Goal: Transaction & Acquisition: Download file/media

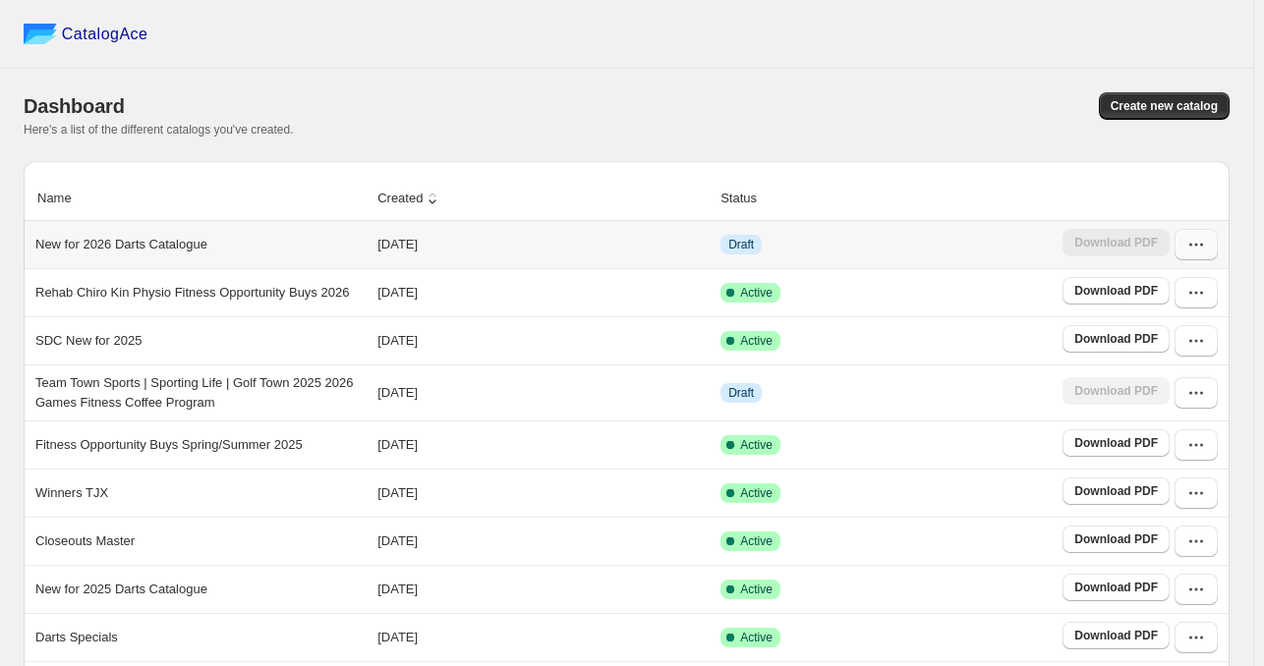
click at [1206, 241] on icon "button" at bounding box center [1196, 245] width 20 height 20
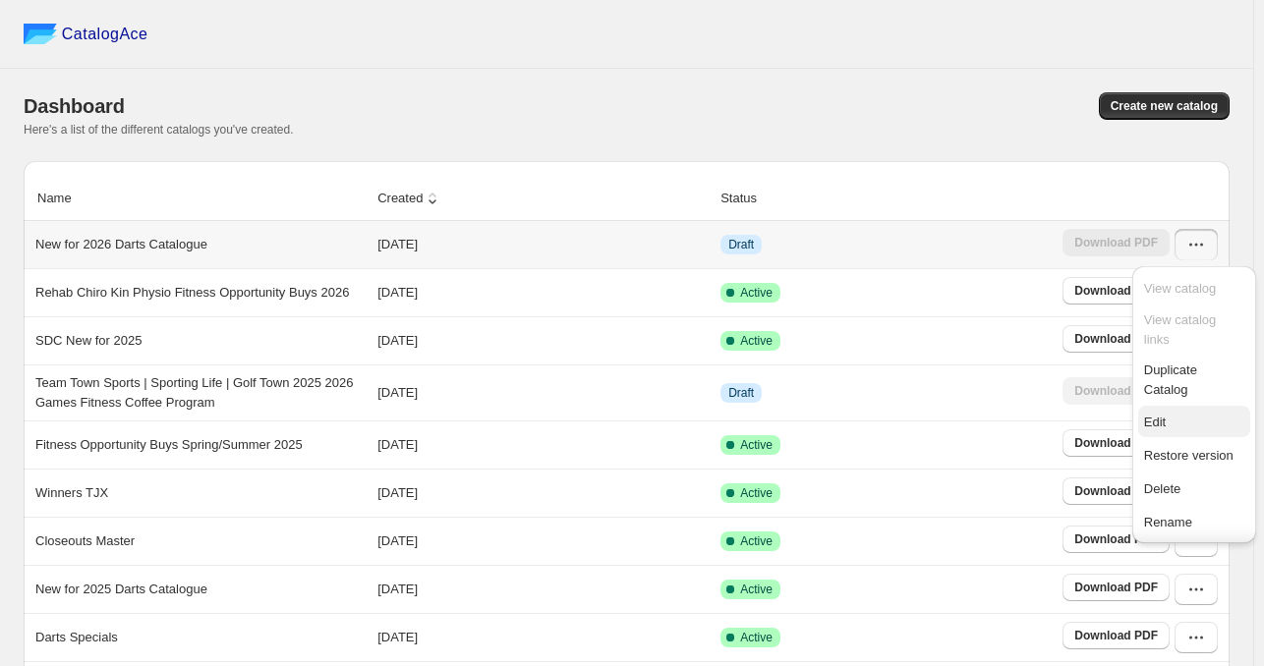
click at [1173, 432] on span "Edit" at bounding box center [1194, 423] width 100 height 20
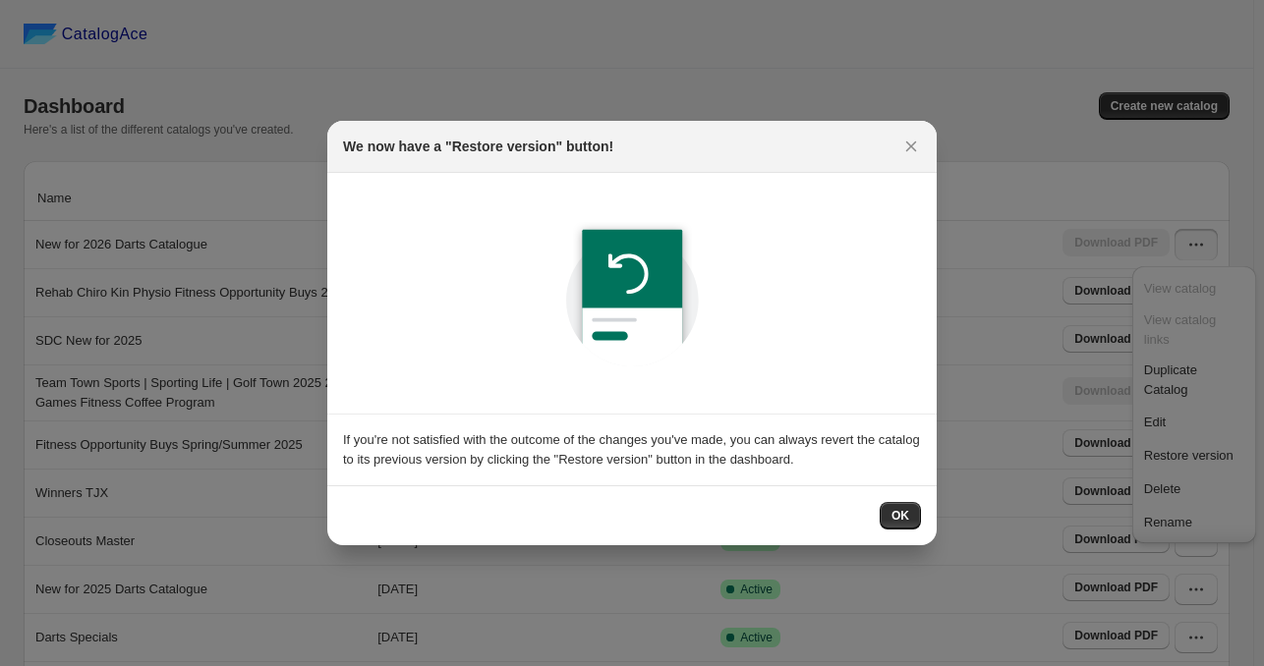
click at [913, 507] on button "OK" at bounding box center [900, 516] width 41 height 28
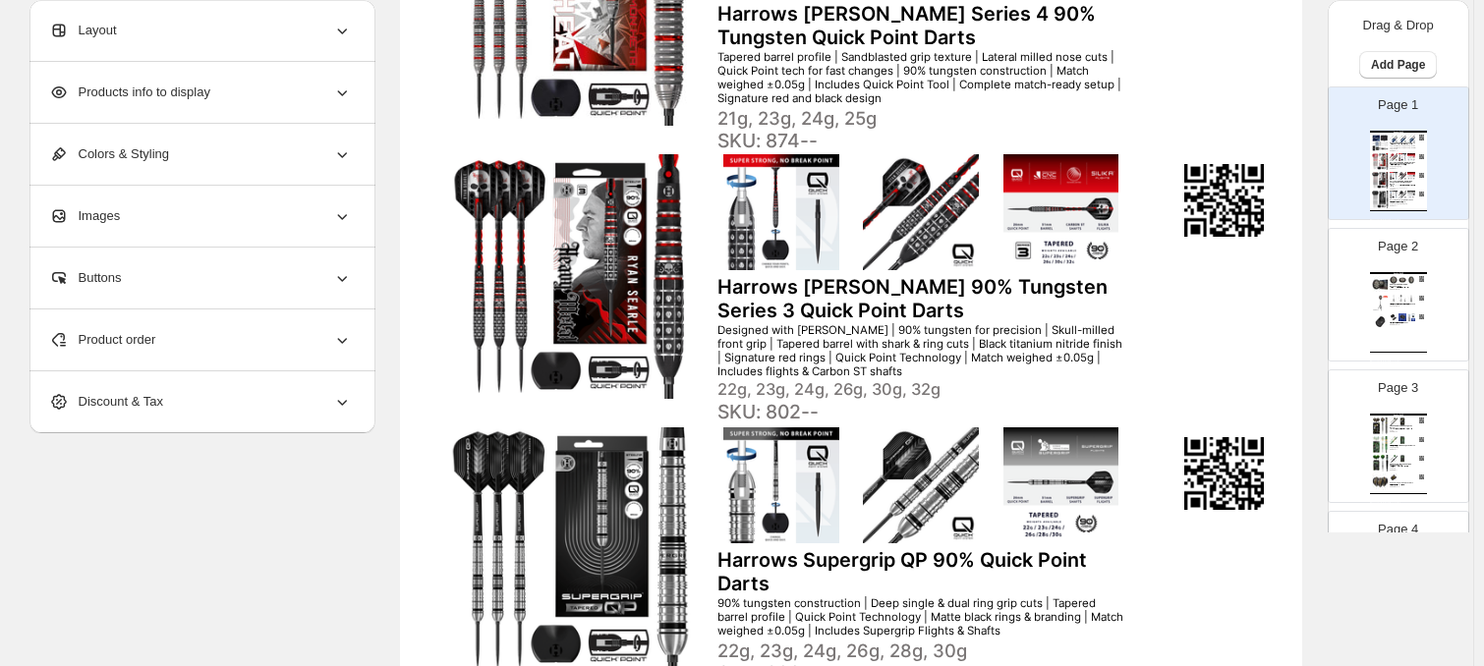
scroll to position [590, 0]
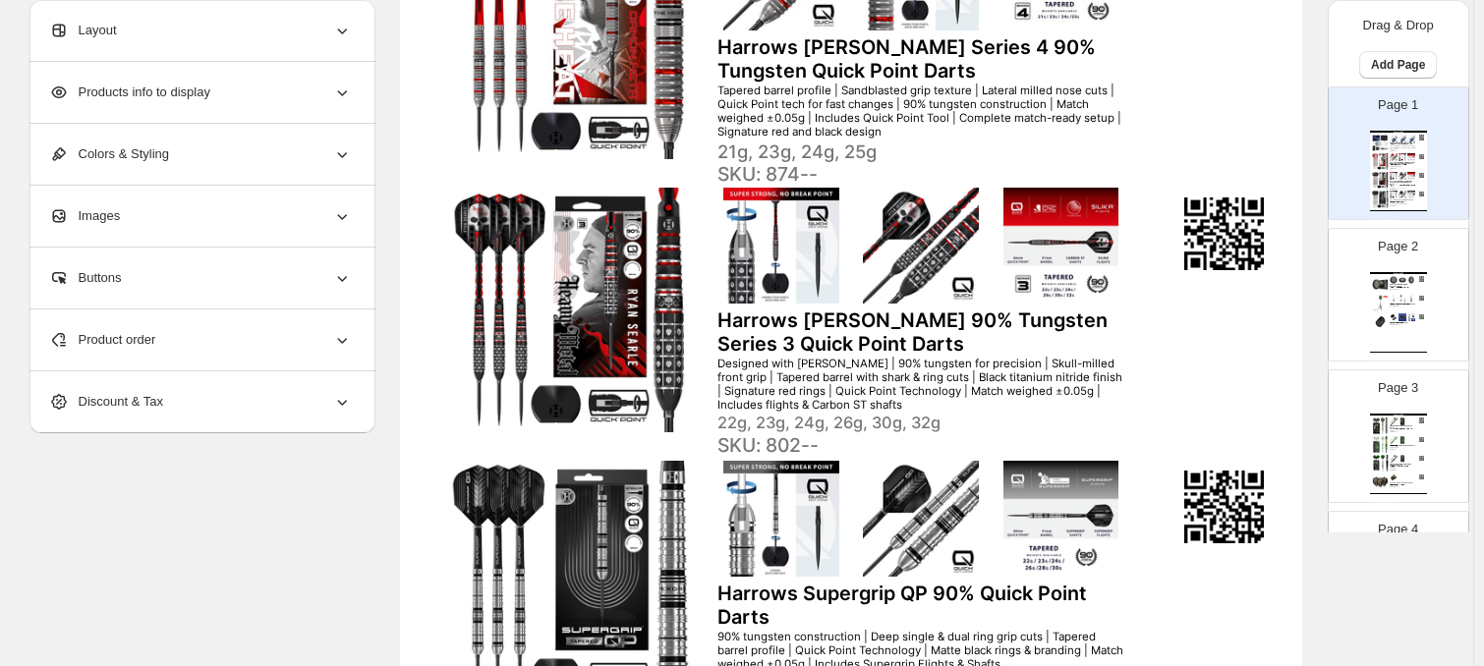
click at [755, 235] on img at bounding box center [781, 246] width 127 height 116
select select "*******"
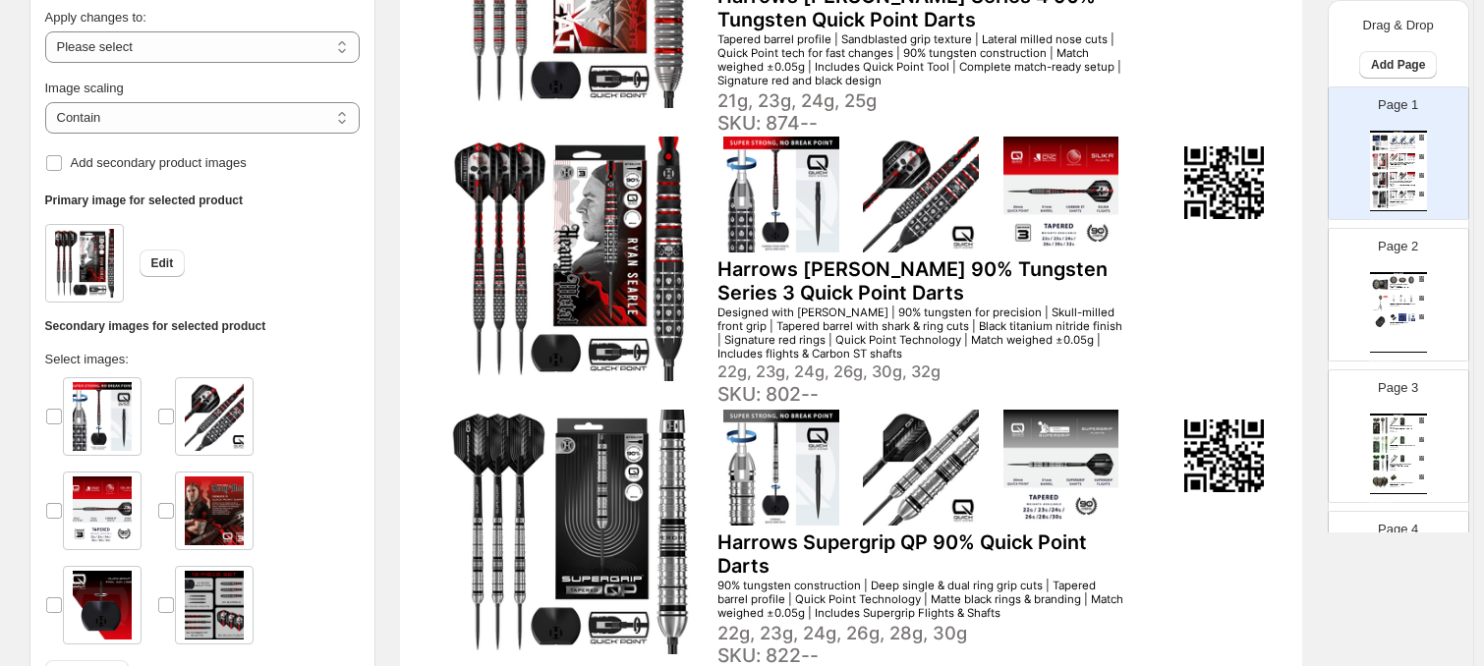
scroll to position [758, 0]
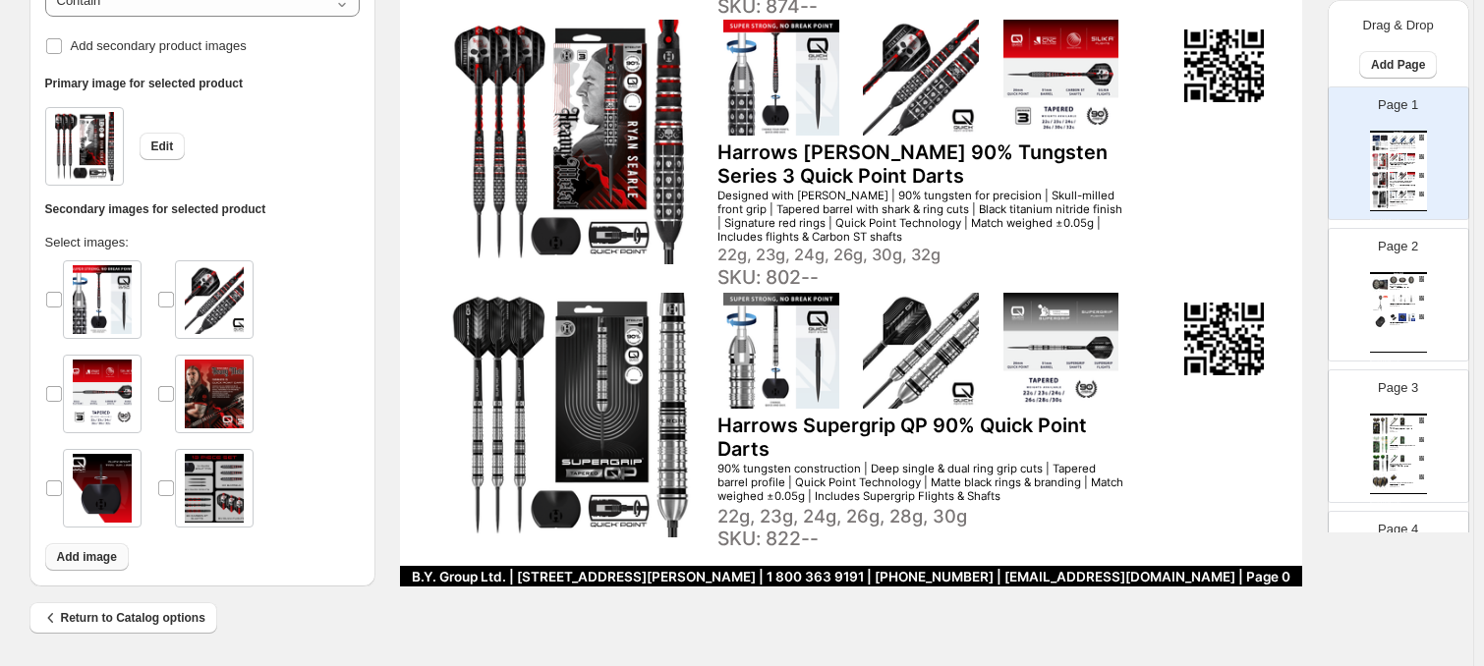
click at [101, 561] on span "Add image" at bounding box center [87, 557] width 60 height 16
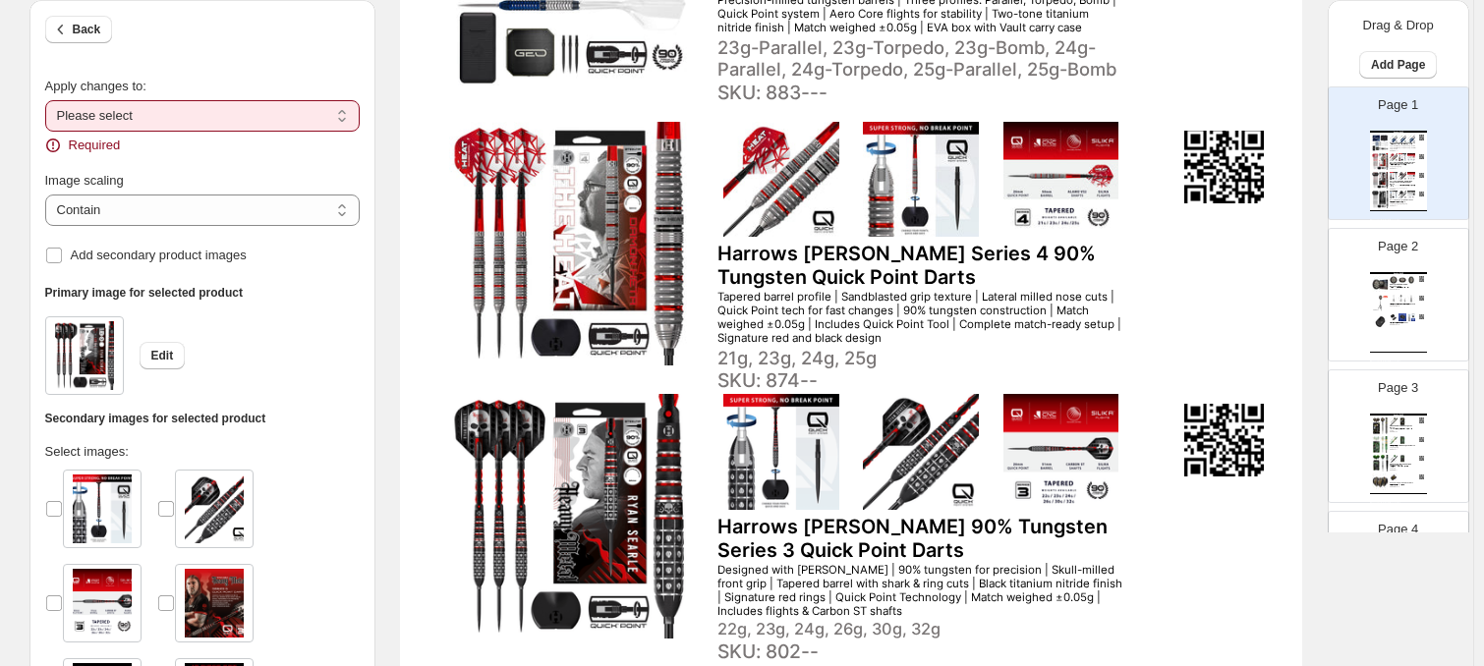
scroll to position [365, 0]
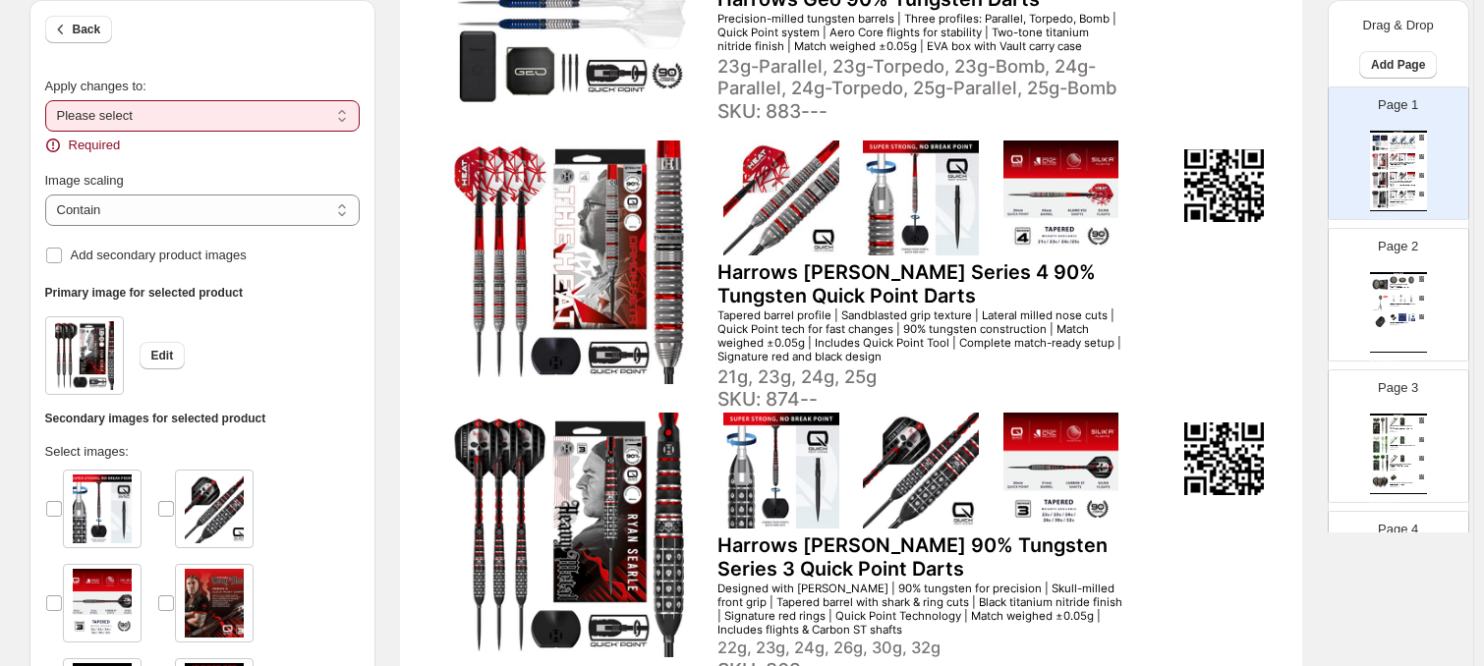
click at [186, 116] on select "**********" at bounding box center [202, 115] width 315 height 31
click at [156, 137] on div "Required" at bounding box center [202, 146] width 315 height 20
click at [165, 120] on select "**********" at bounding box center [202, 115] width 315 height 31
select select "**********"
click at [49, 100] on select "**********" at bounding box center [202, 115] width 315 height 31
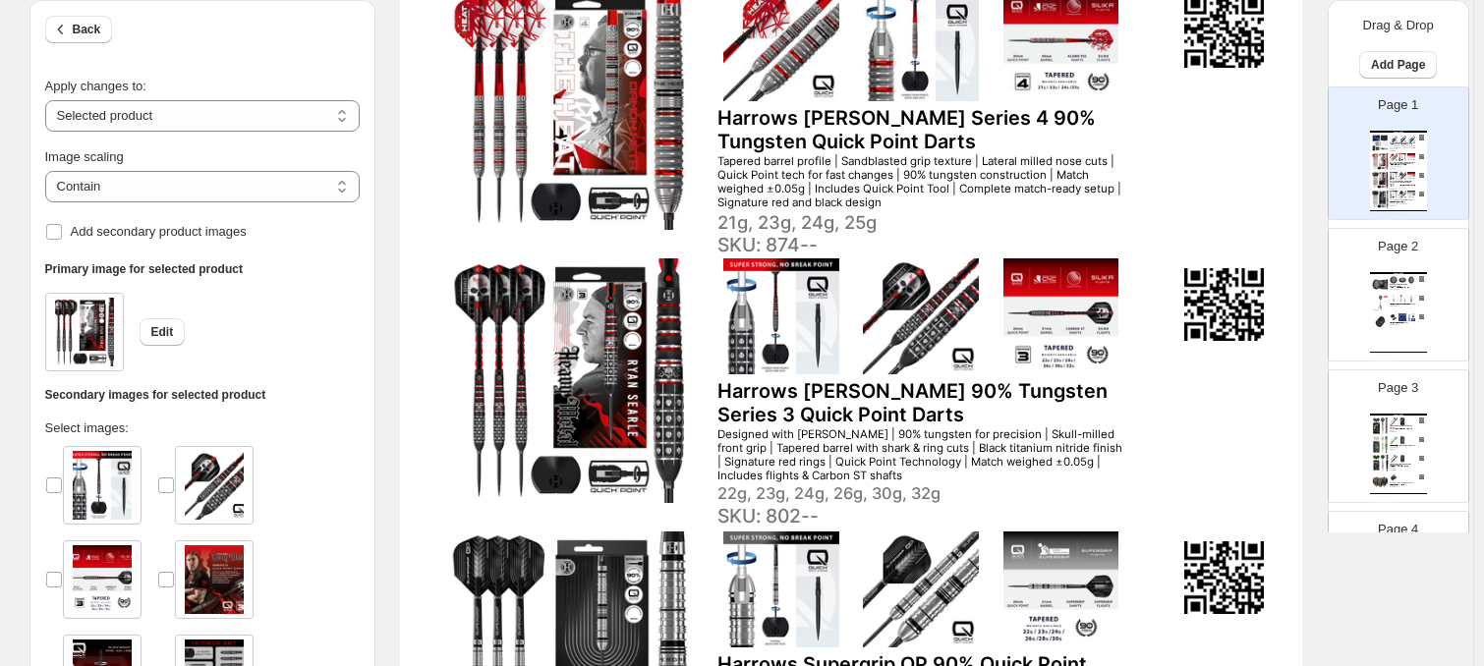
scroll to position [758, 0]
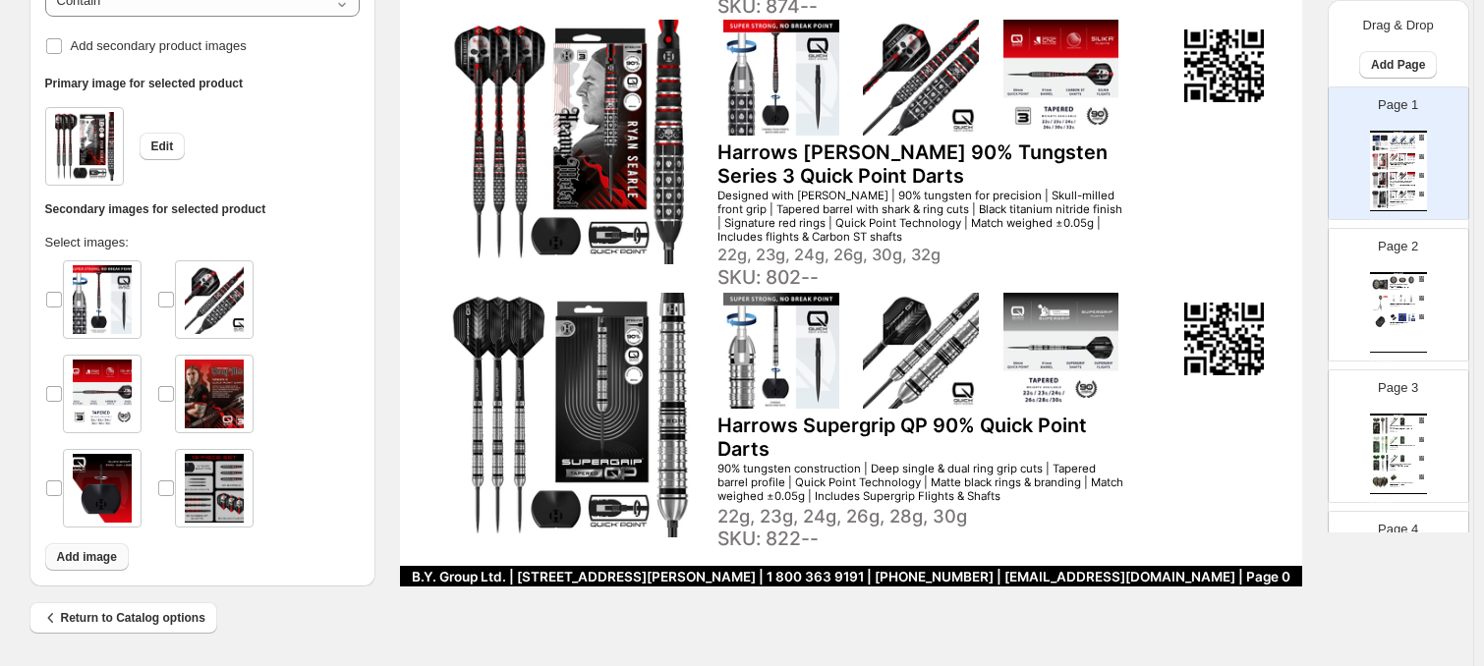
click at [103, 561] on span "Add image" at bounding box center [87, 557] width 60 height 16
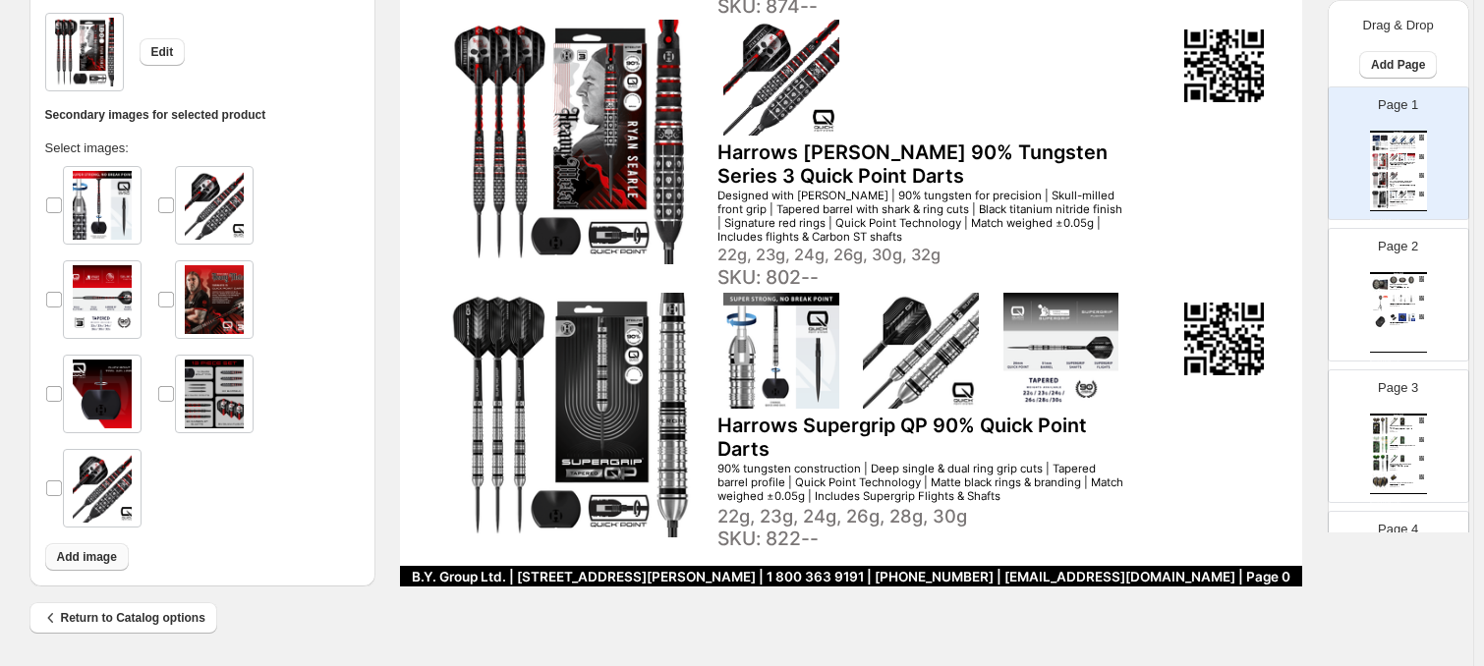
click at [92, 558] on span "Add image" at bounding box center [87, 557] width 60 height 16
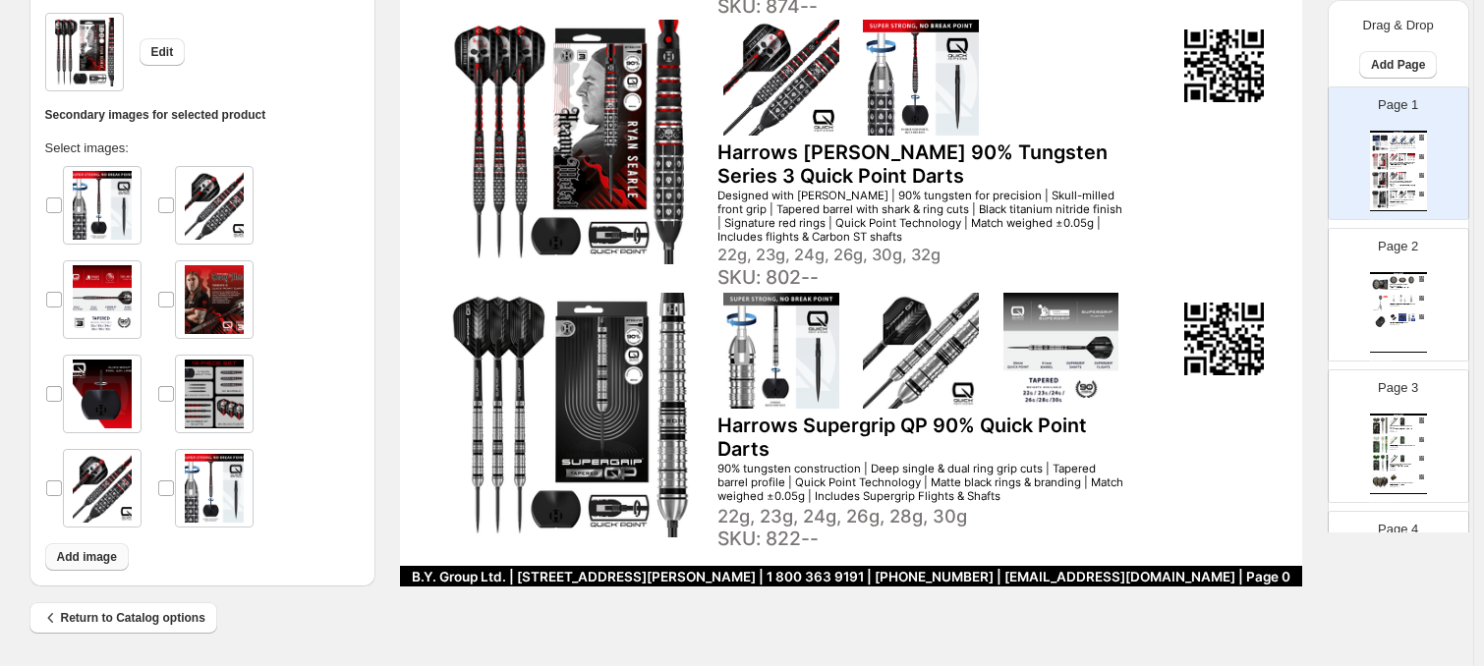
click at [87, 561] on span "Add image" at bounding box center [87, 557] width 60 height 16
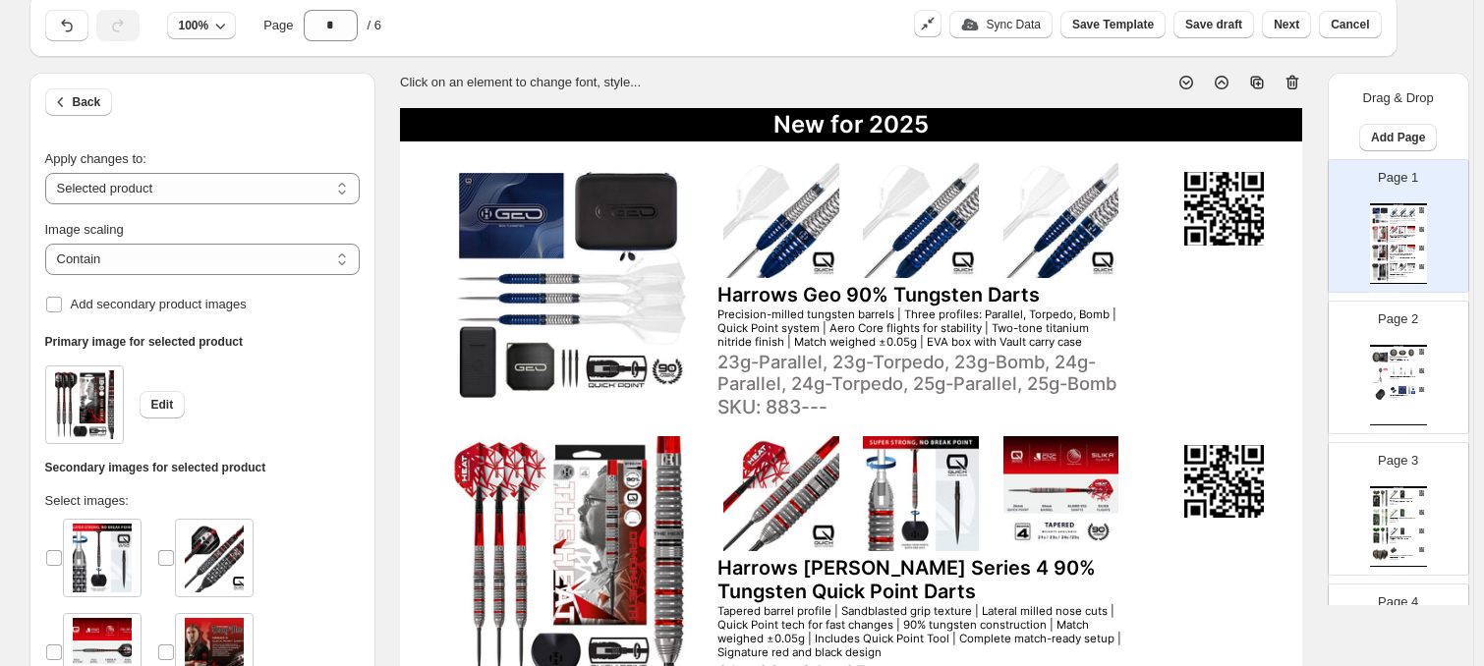
scroll to position [0, 0]
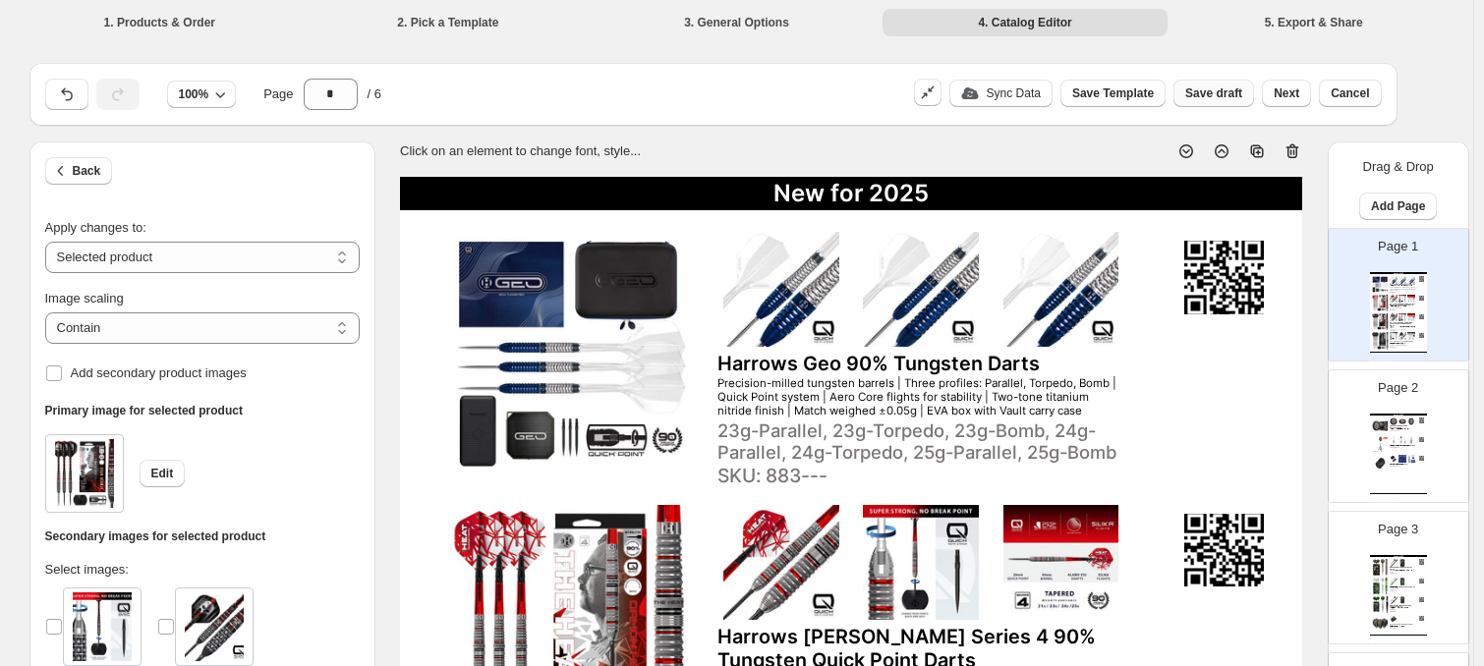
click at [1229, 88] on span "Save draft" at bounding box center [1214, 94] width 57 height 16
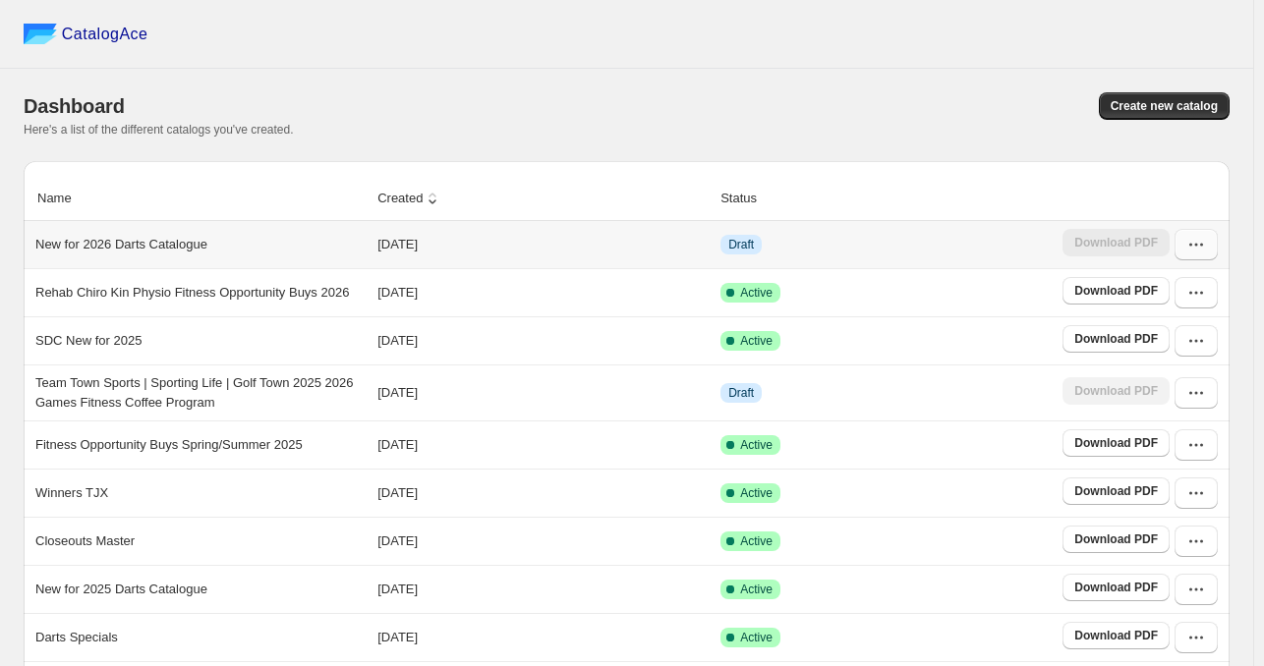
click at [1206, 244] on icon "button" at bounding box center [1196, 245] width 20 height 20
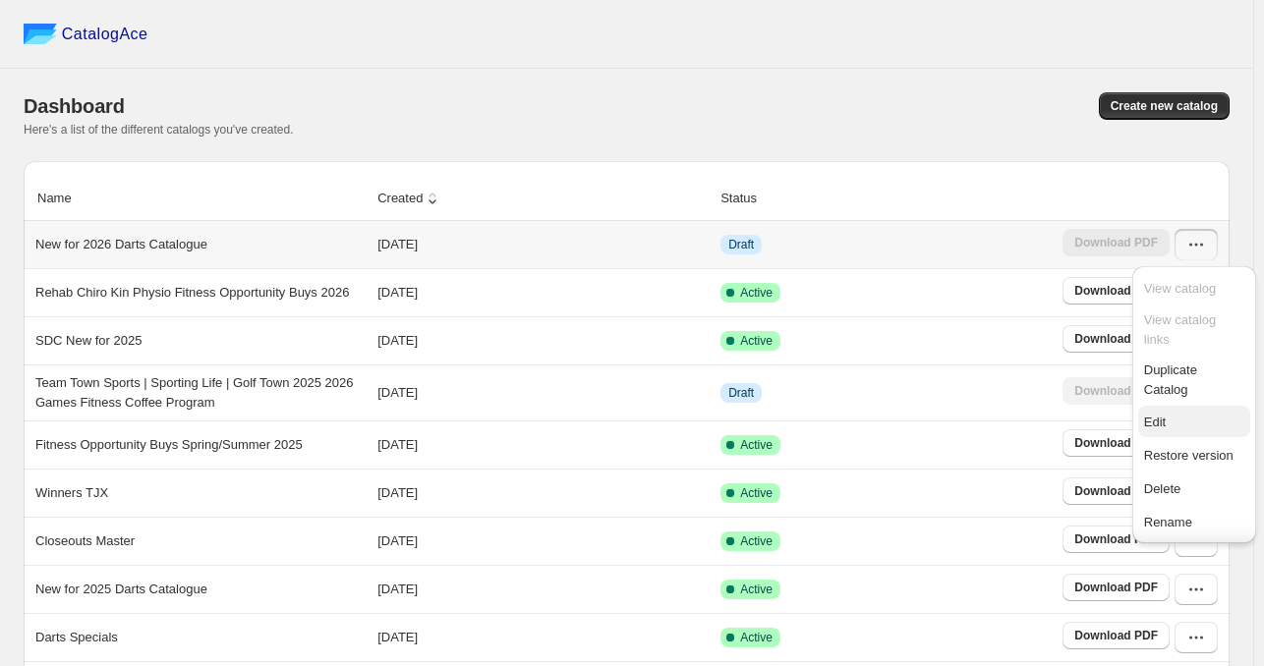
click at [1187, 422] on span "Edit" at bounding box center [1194, 423] width 100 height 20
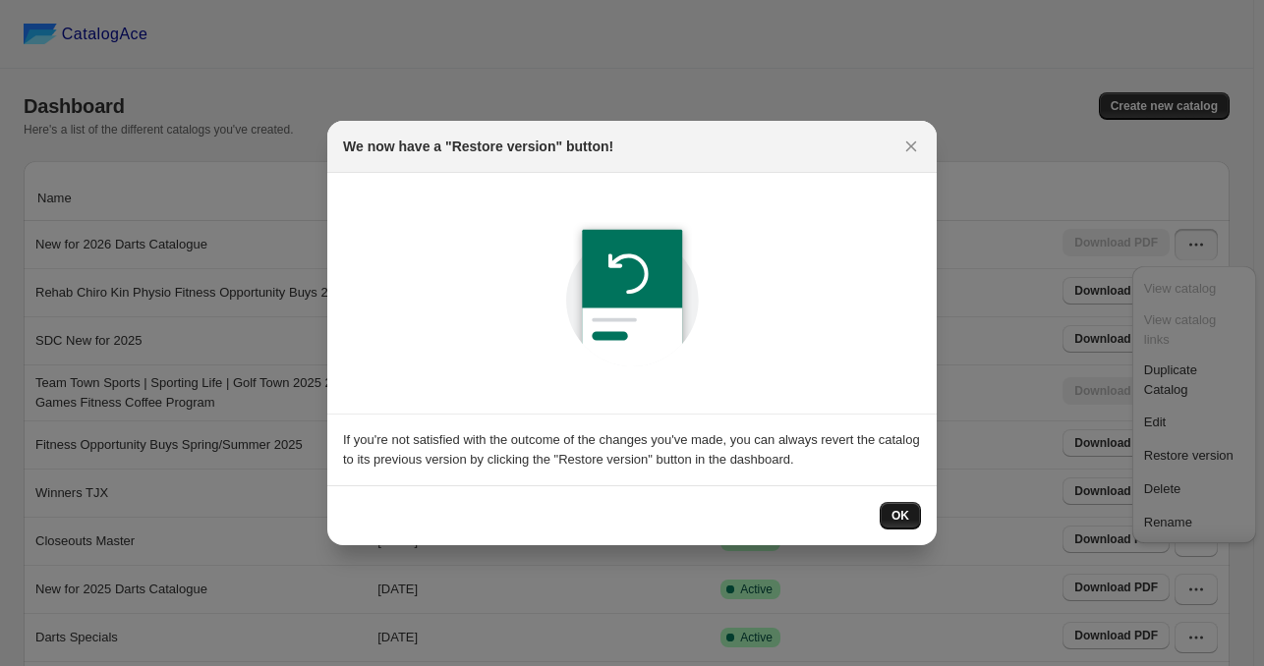
click at [904, 504] on button "OK" at bounding box center [900, 516] width 41 height 28
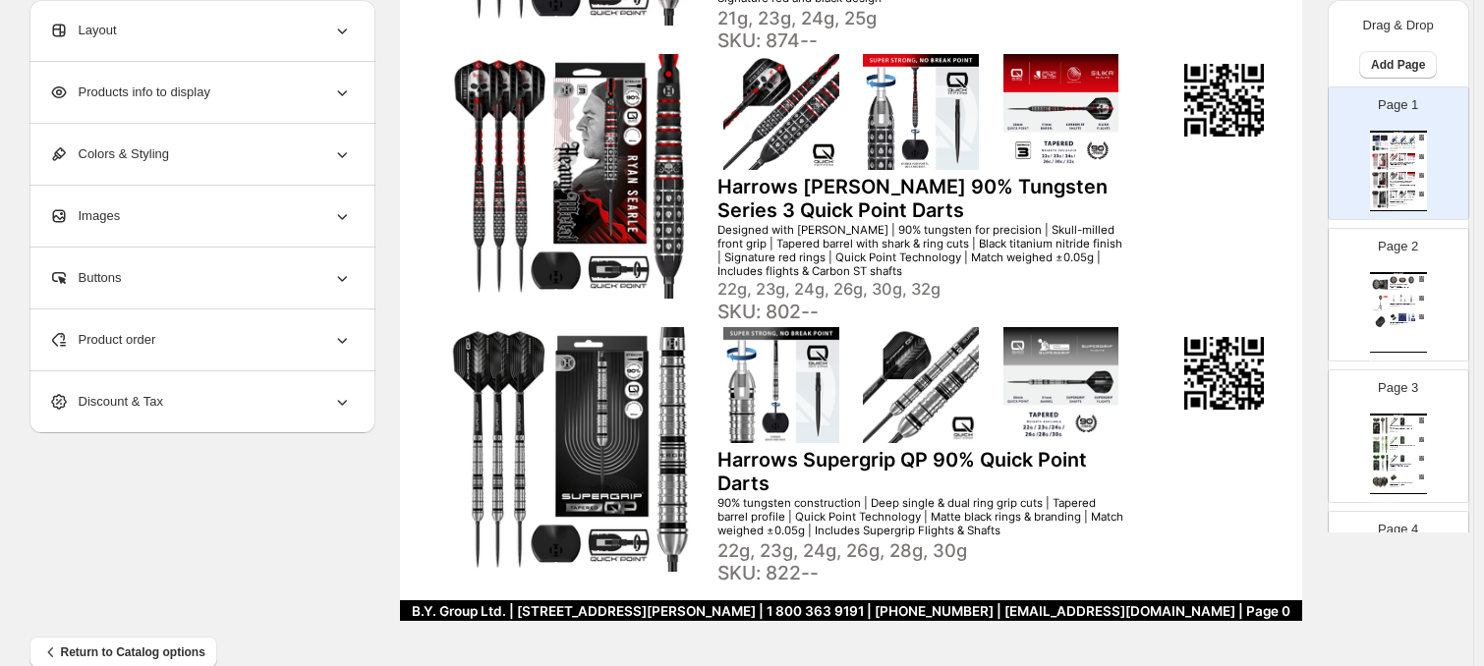
scroll to position [758, 0]
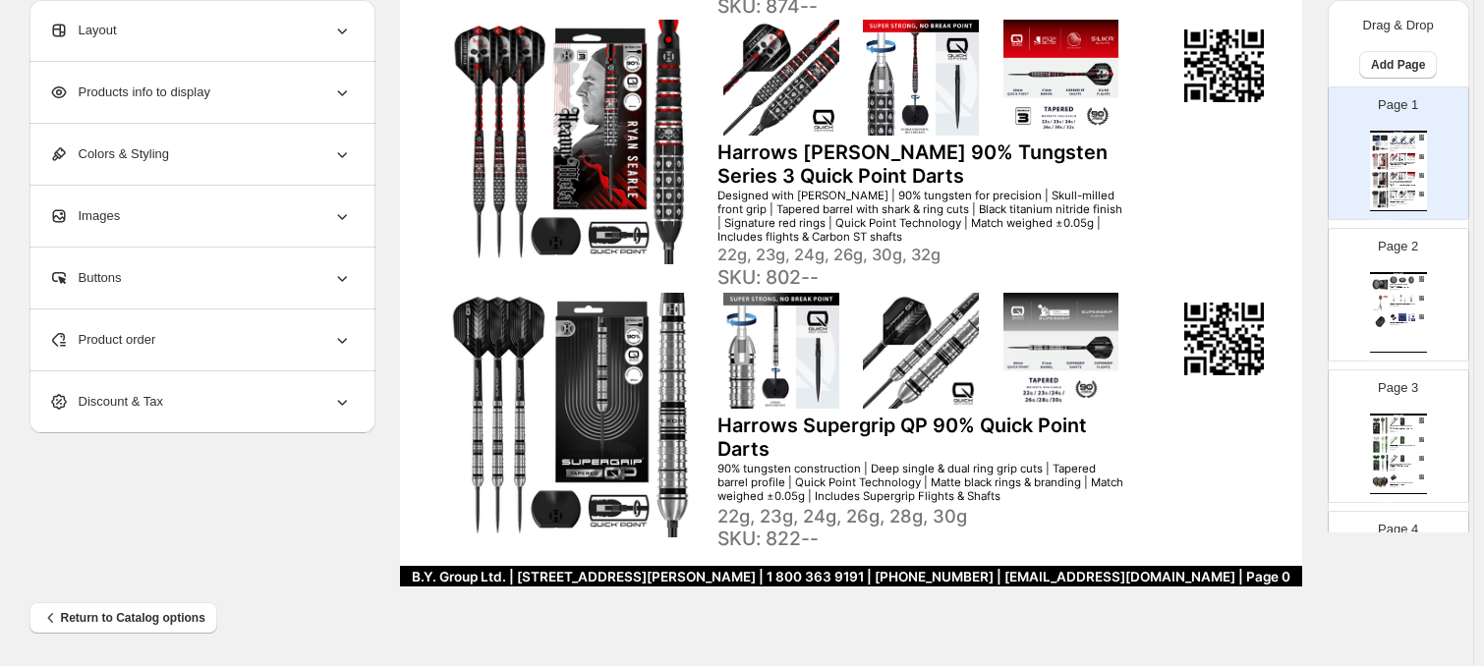
click at [769, 357] on img at bounding box center [781, 351] width 127 height 116
select select "*******"
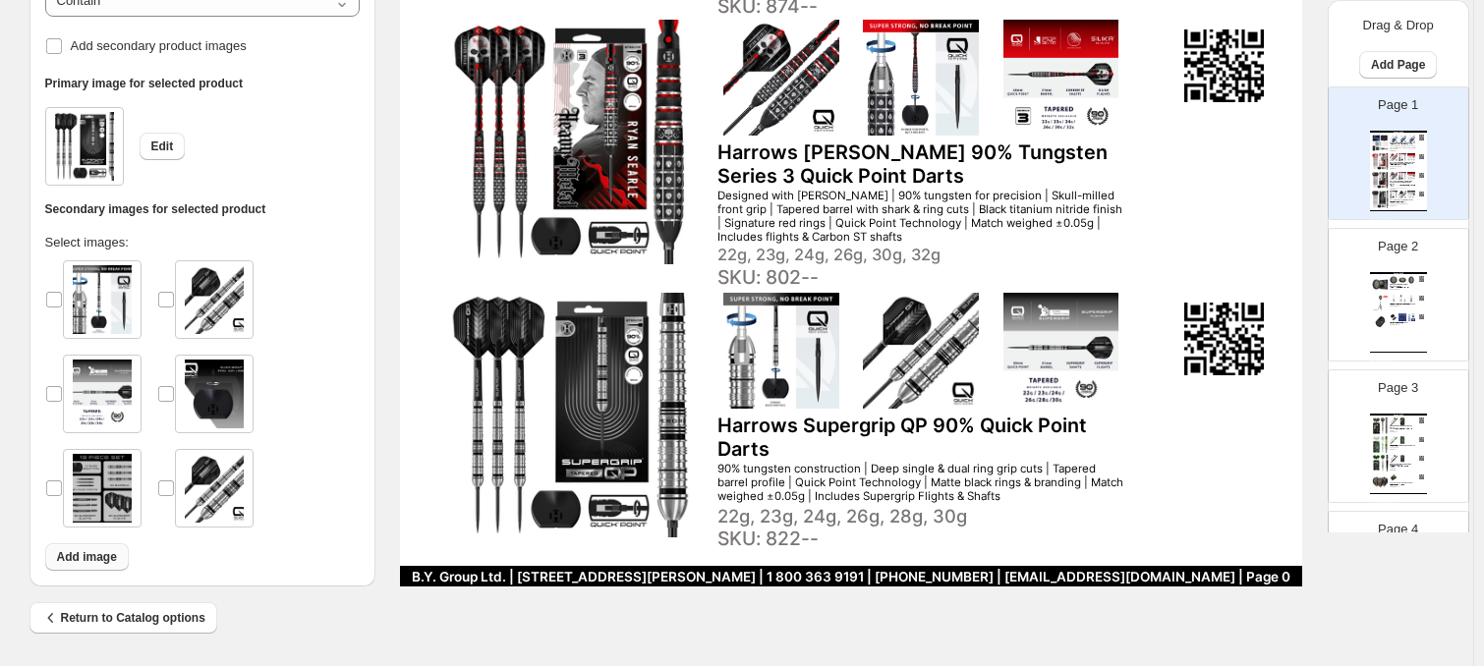
click at [100, 557] on span "Add image" at bounding box center [87, 557] width 60 height 16
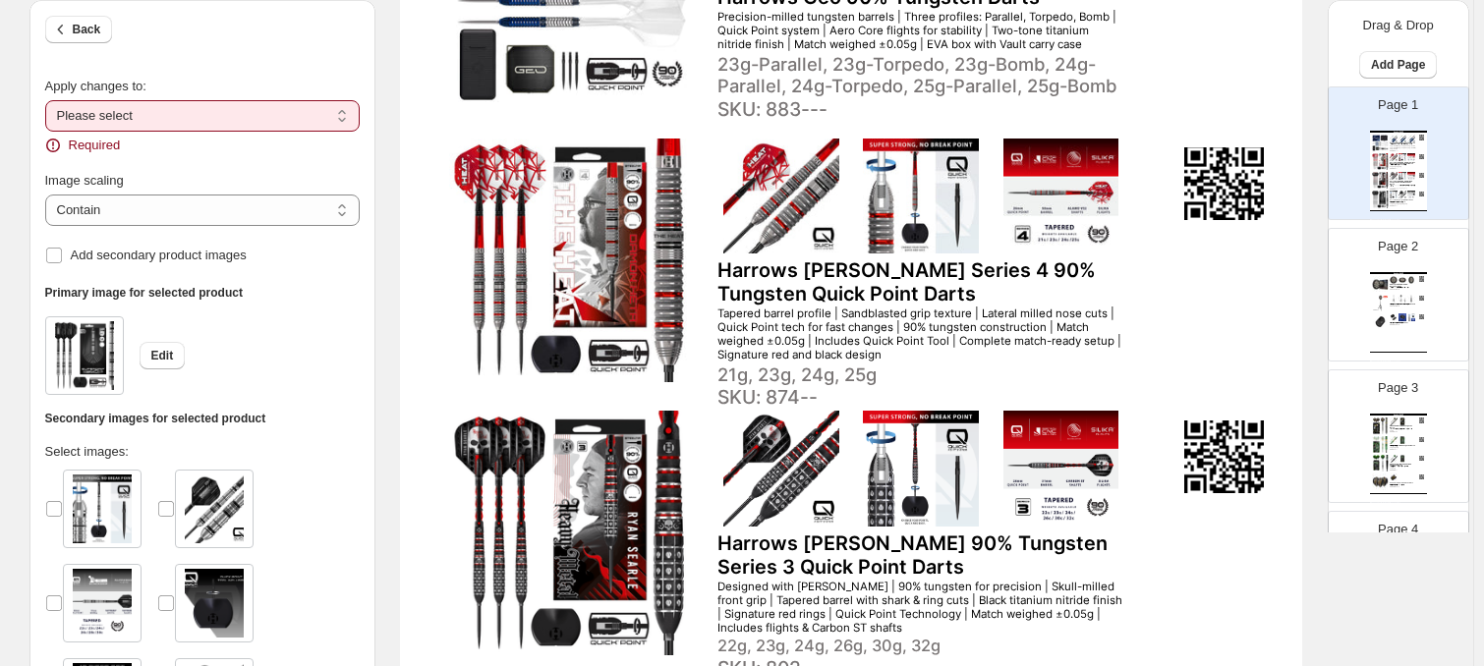
scroll to position [365, 0]
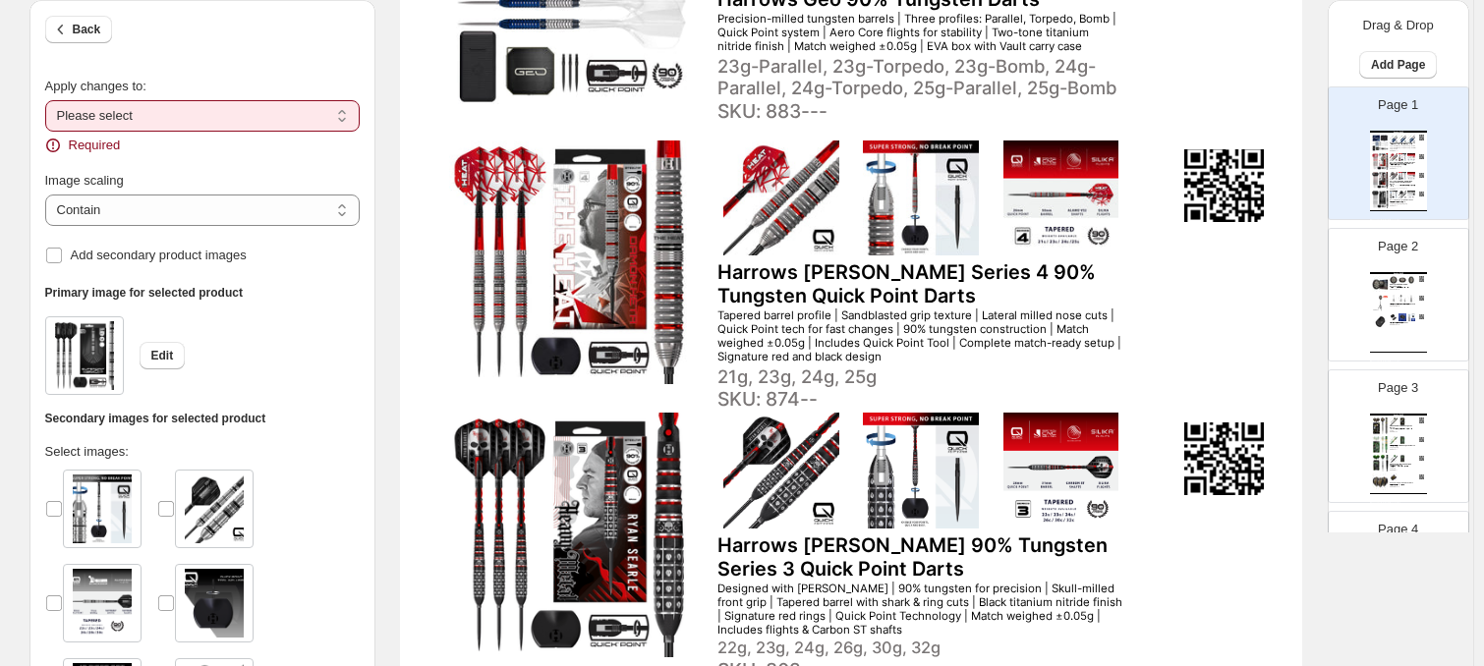
drag, startPoint x: 164, startPoint y: 108, endPoint x: 162, endPoint y: 132, distance: 23.7
click at [165, 108] on select "**********" at bounding box center [202, 115] width 315 height 31
click at [149, 106] on select "**********" at bounding box center [202, 115] width 315 height 31
select select "**********"
click at [49, 100] on select "**********" at bounding box center [202, 115] width 315 height 31
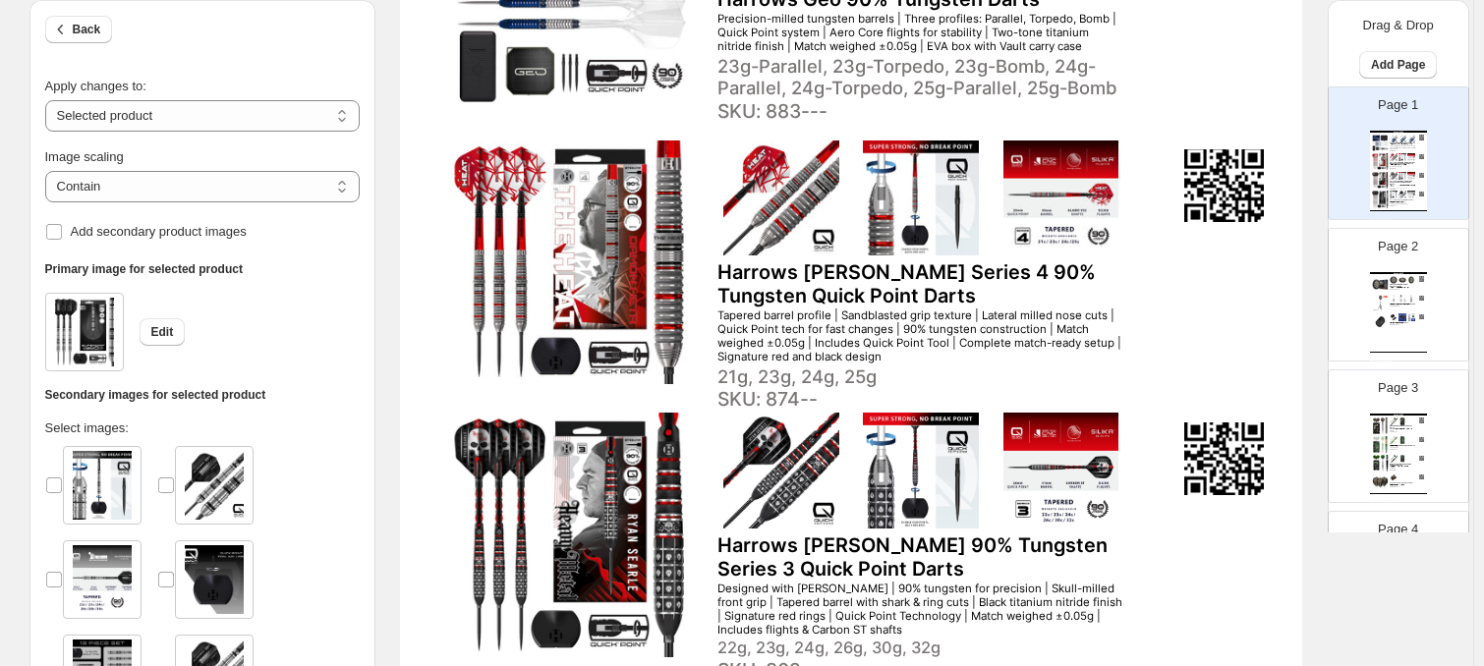
scroll to position [758, 0]
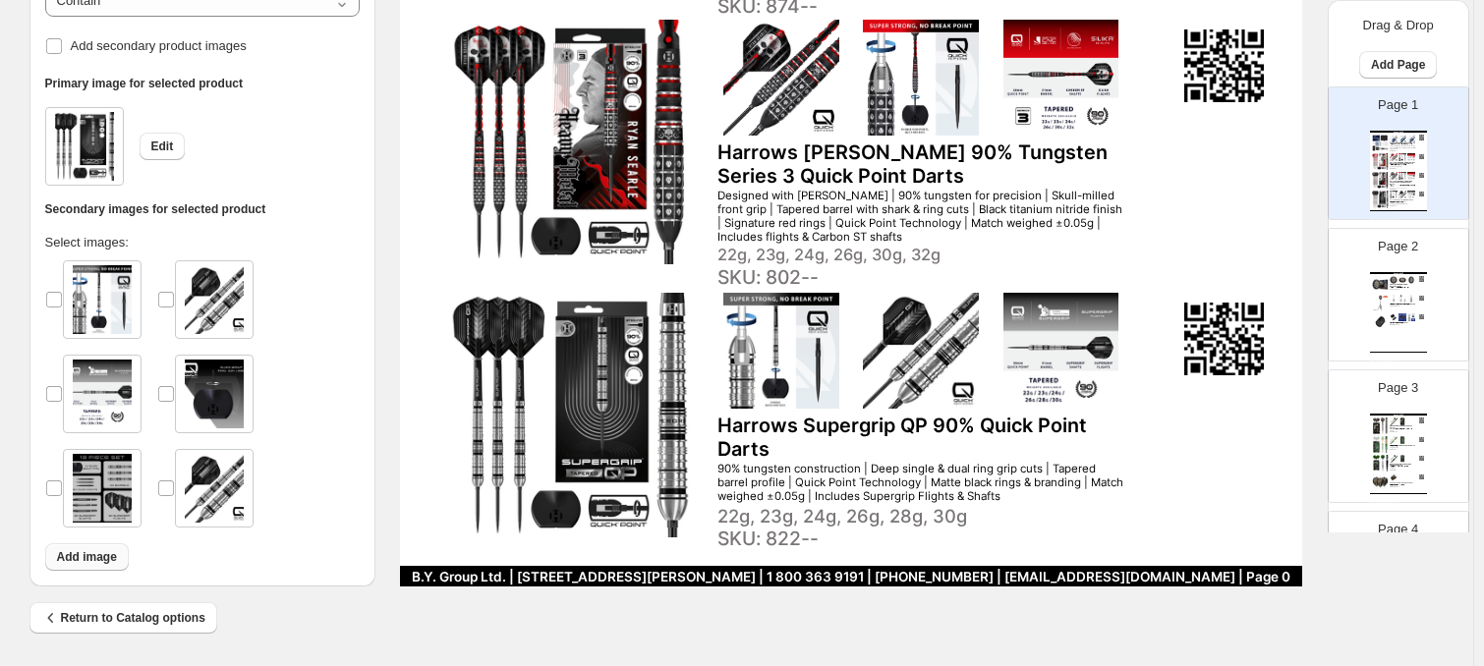
click at [87, 553] on span "Add image" at bounding box center [87, 557] width 60 height 16
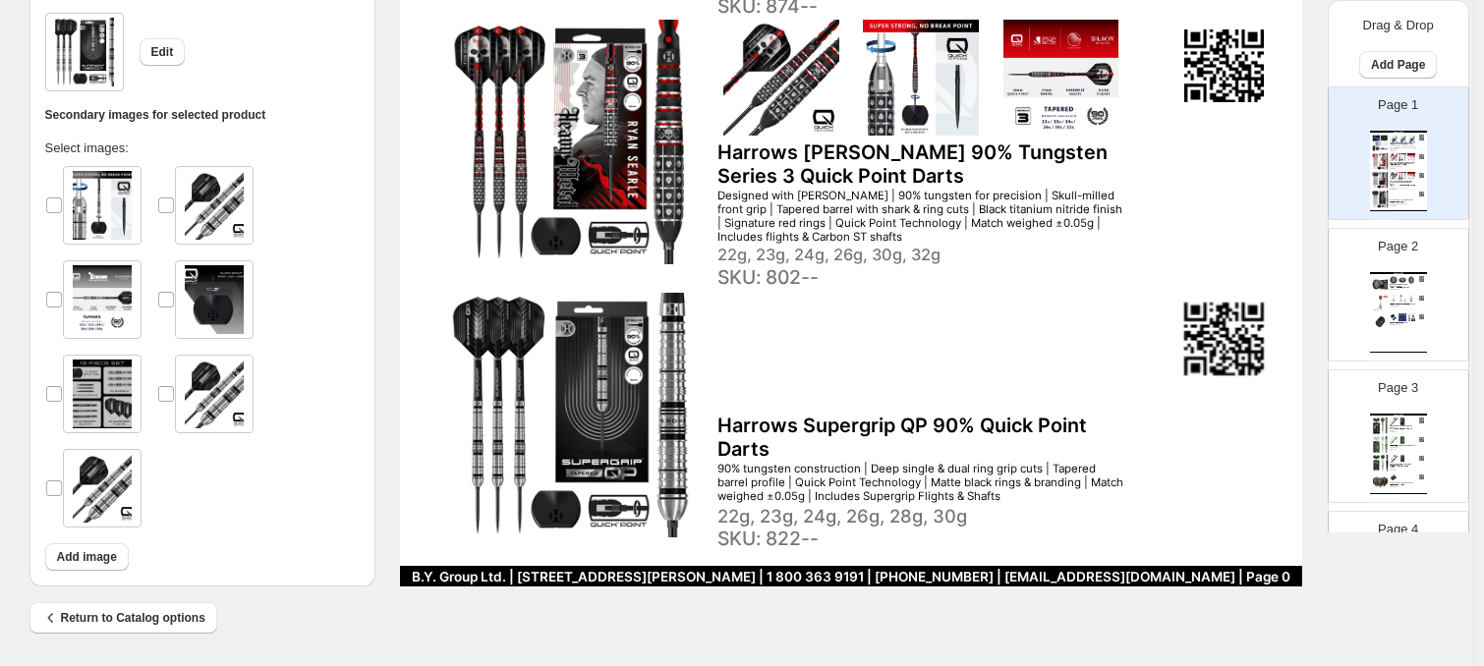
click at [107, 487] on img at bounding box center [102, 488] width 59 height 69
drag, startPoint x: 110, startPoint y: 487, endPoint x: 96, endPoint y: 501, distance: 20.2
click at [96, 501] on img at bounding box center [102, 488] width 59 height 69
click at [105, 561] on span "Add image" at bounding box center [87, 557] width 60 height 16
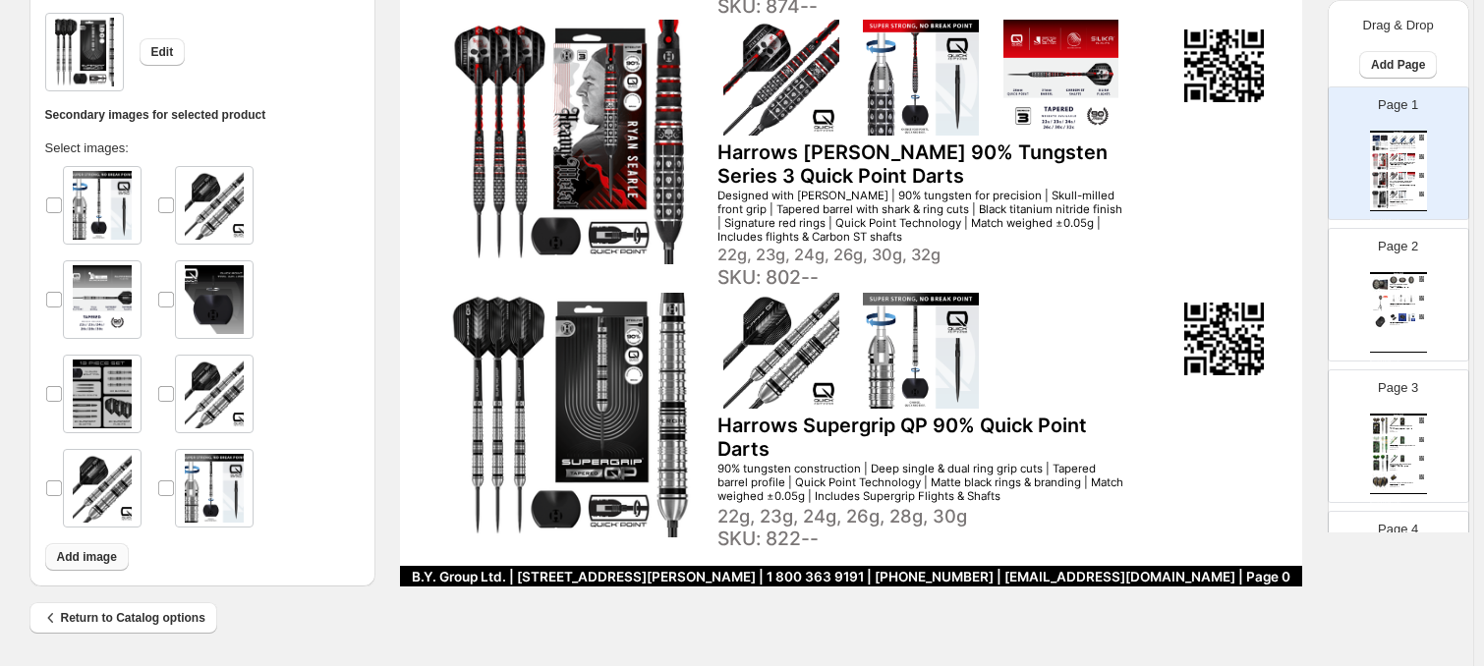
click at [108, 554] on span "Add image" at bounding box center [87, 557] width 60 height 16
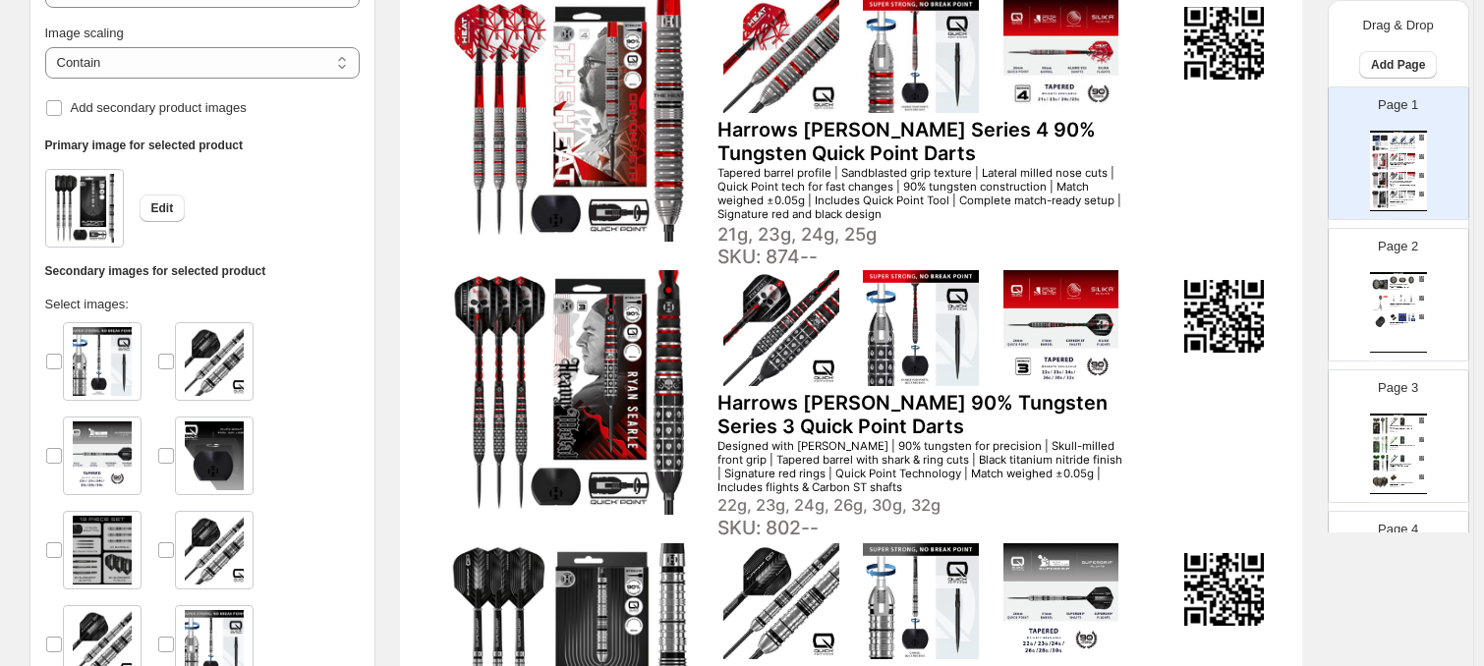
scroll to position [266, 0]
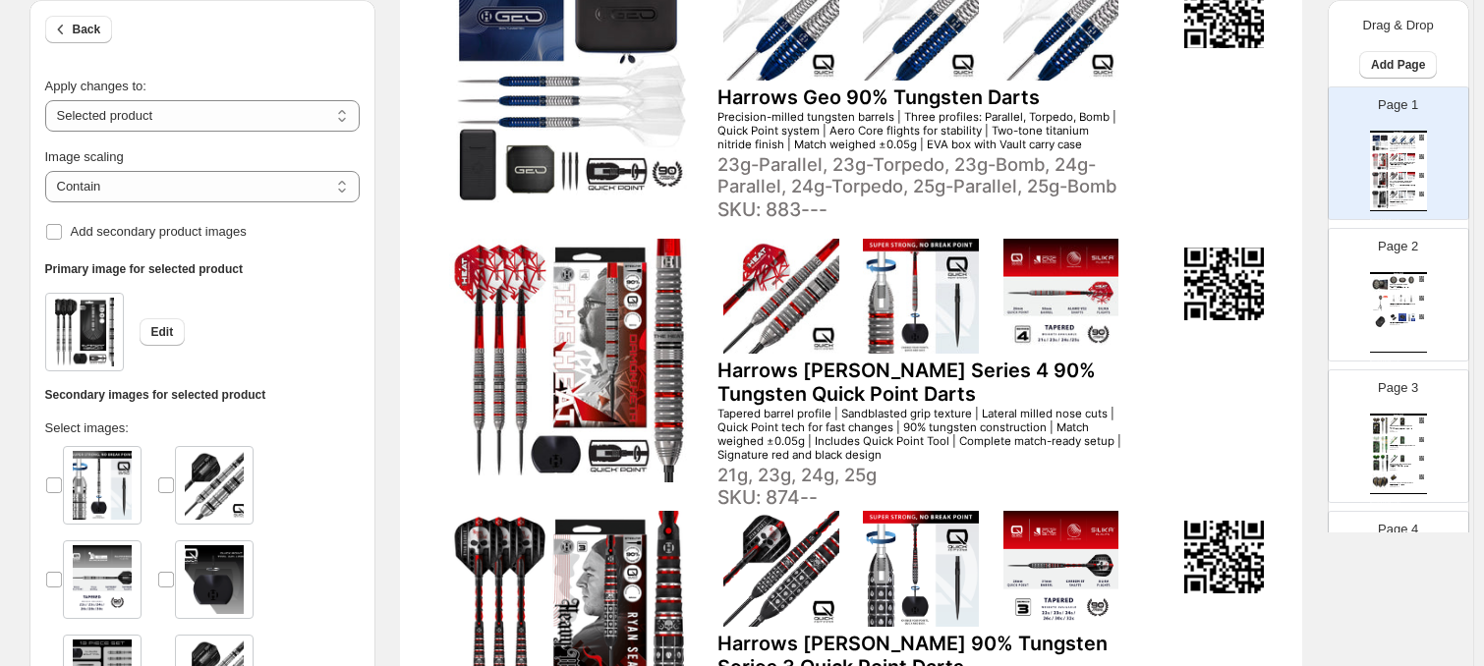
click at [1263, 298] on div "New for 2025 Swiftflyte RAZR Premium Dartboard Set Tournament-grade sisal dartb…" at bounding box center [1398, 312] width 57 height 81
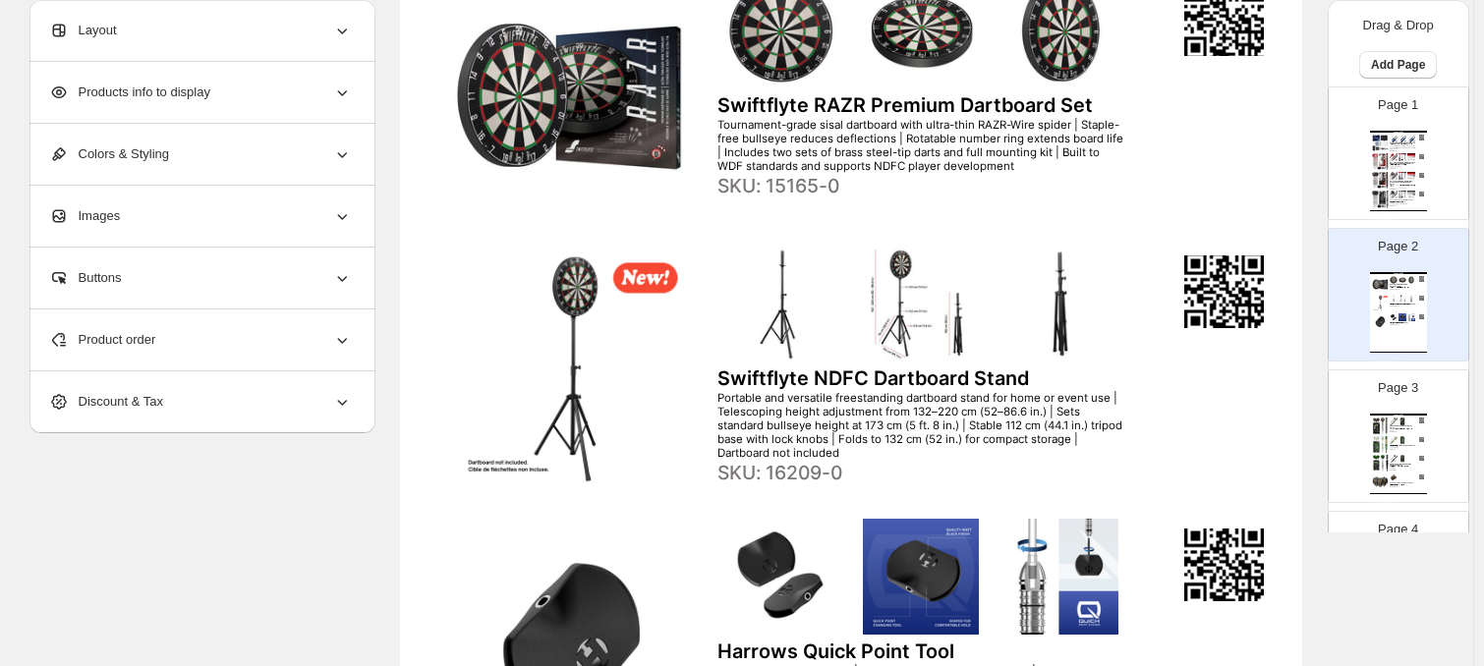
scroll to position [70, 0]
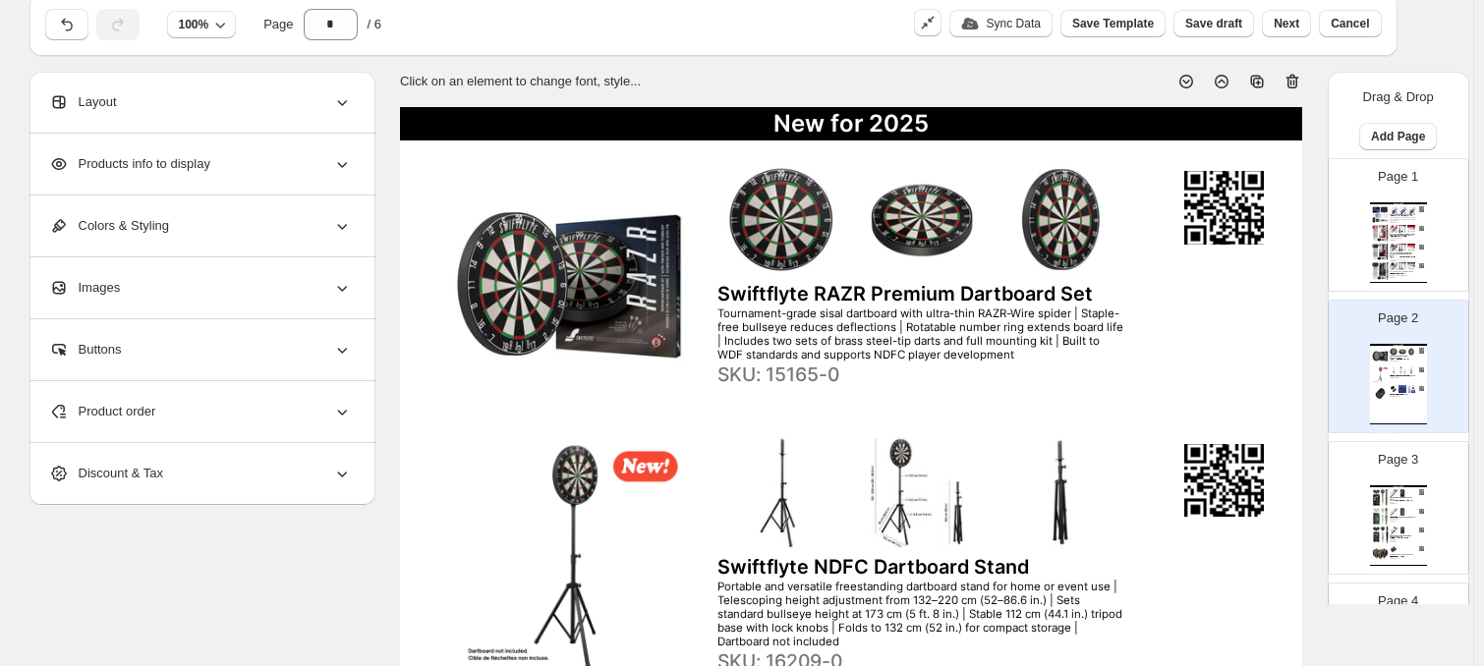
click at [1263, 218] on img at bounding box center [1380, 214] width 17 height 17
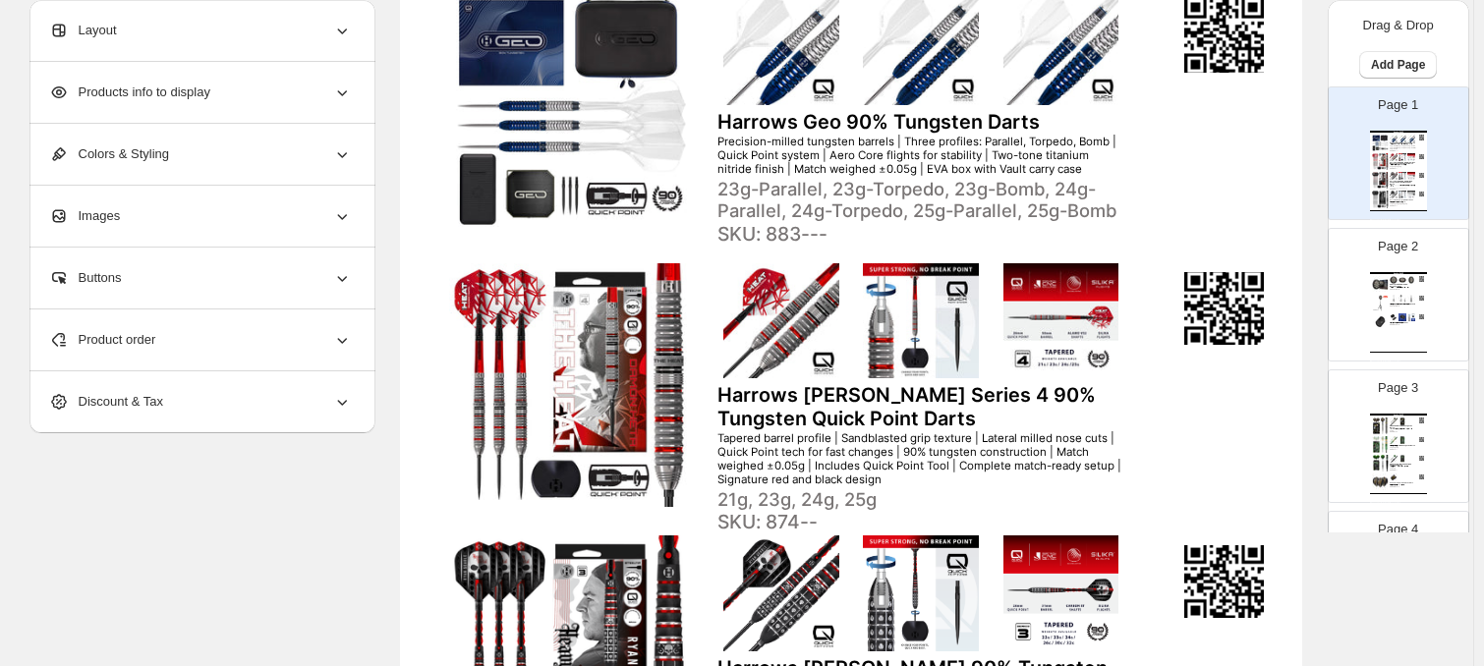
scroll to position [688, 0]
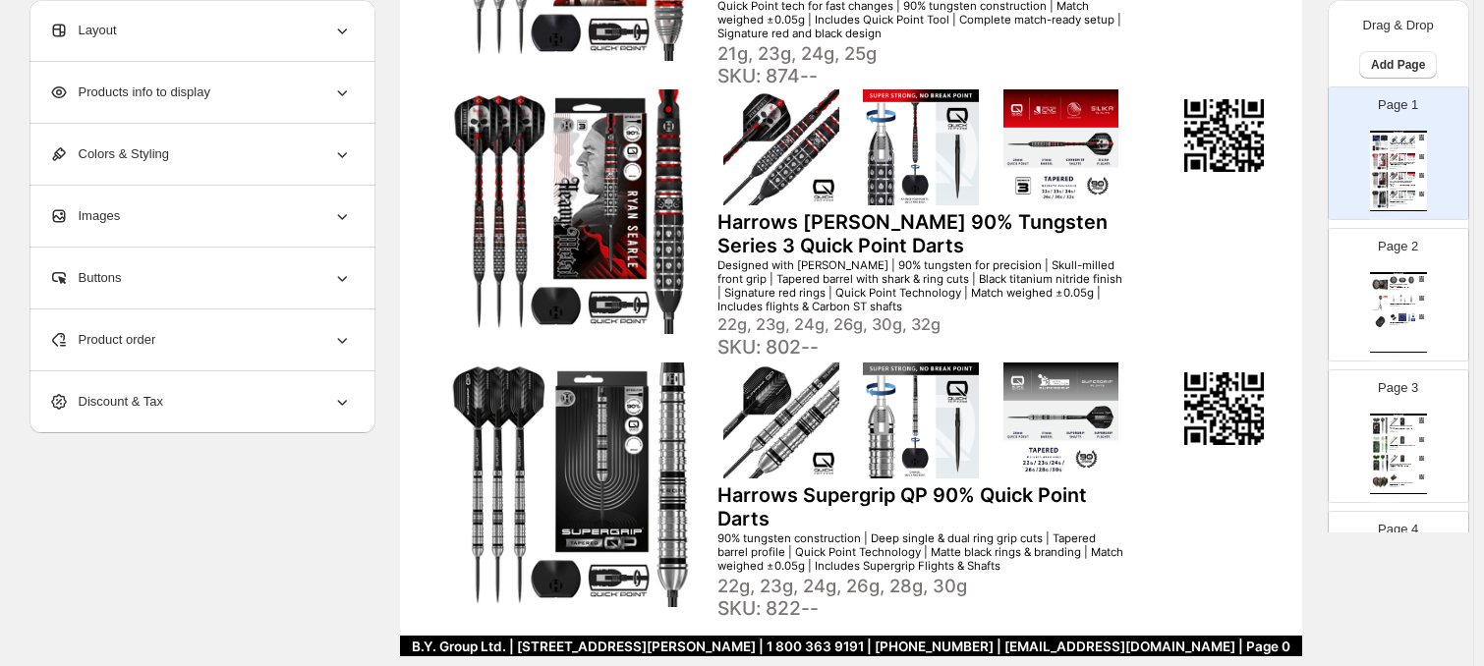
click at [1263, 286] on img at bounding box center [1380, 284] width 17 height 17
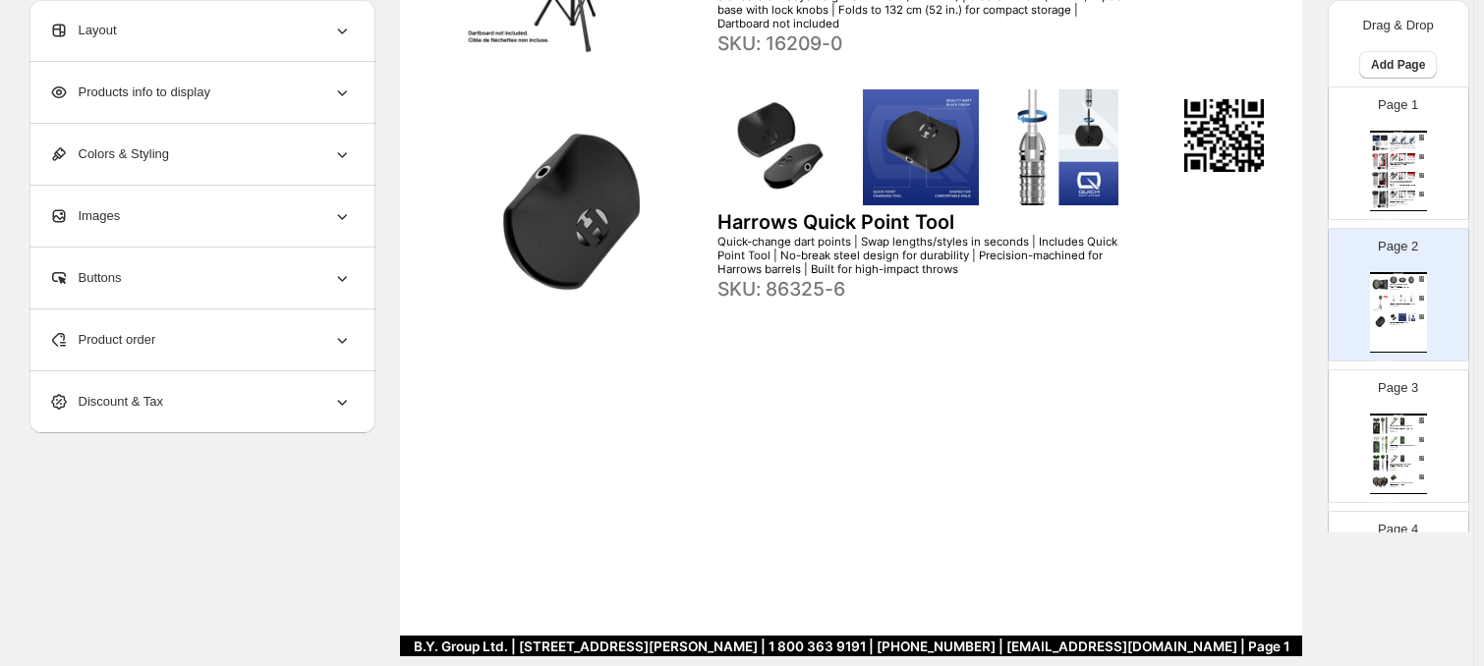
click at [1263, 434] on div "SKU: 70122" at bounding box center [1403, 433] width 26 height 2
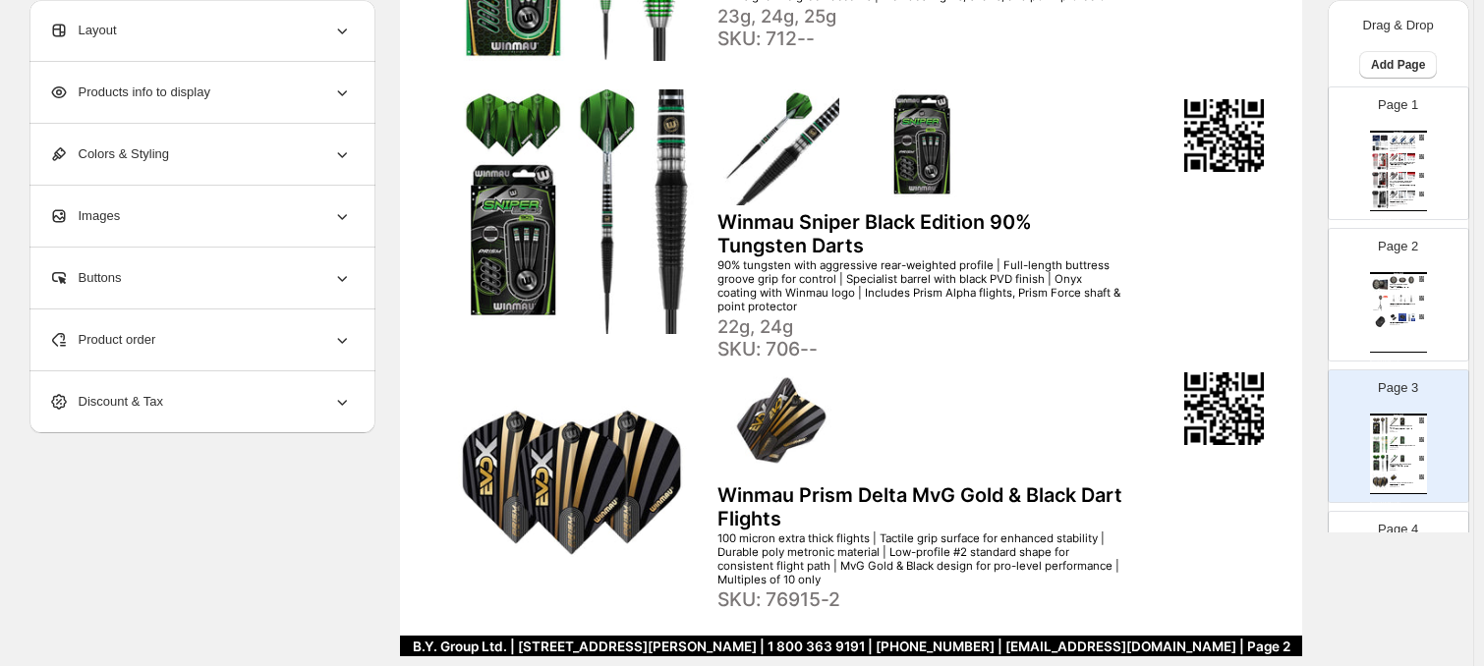
click at [1263, 307] on div "New for 2025 Swiftflyte RAZR Premium Dartboard Set Tournament-grade sisal dartb…" at bounding box center [1398, 312] width 57 height 81
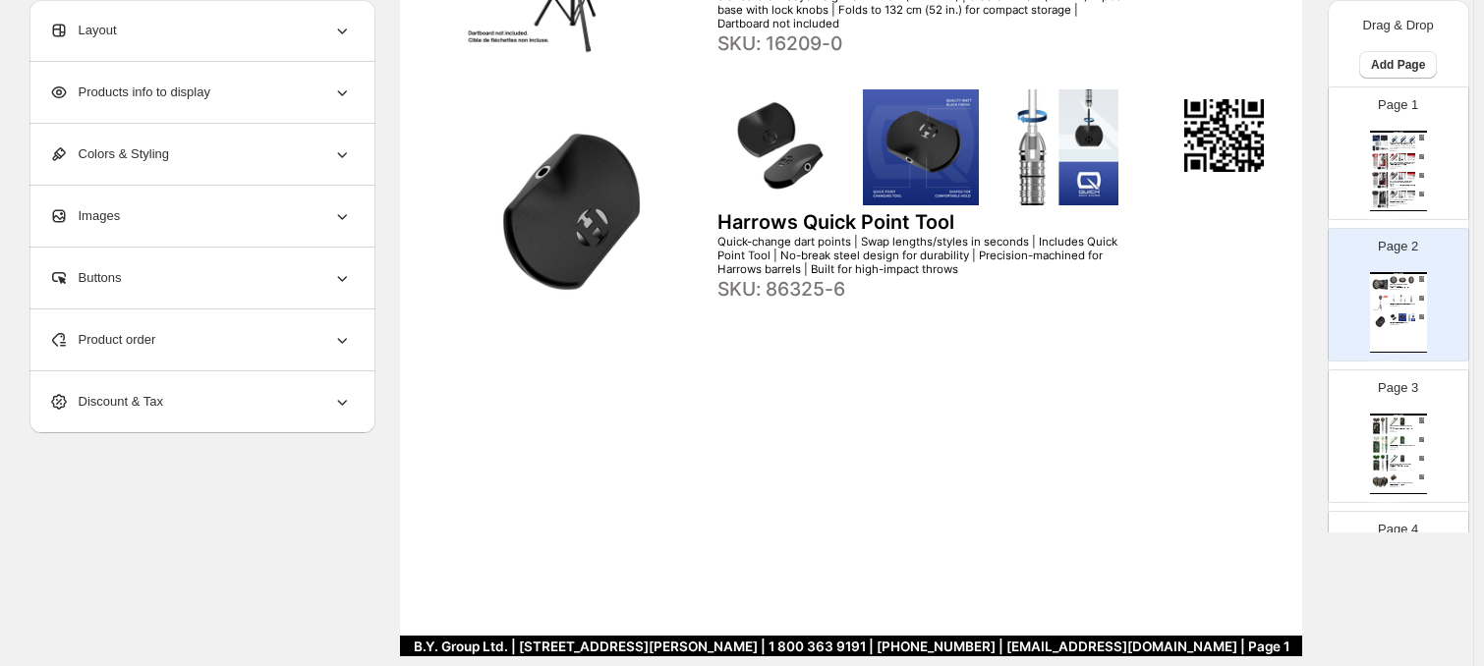
click at [1263, 173] on img at bounding box center [1403, 176] width 8 height 8
type input "*"
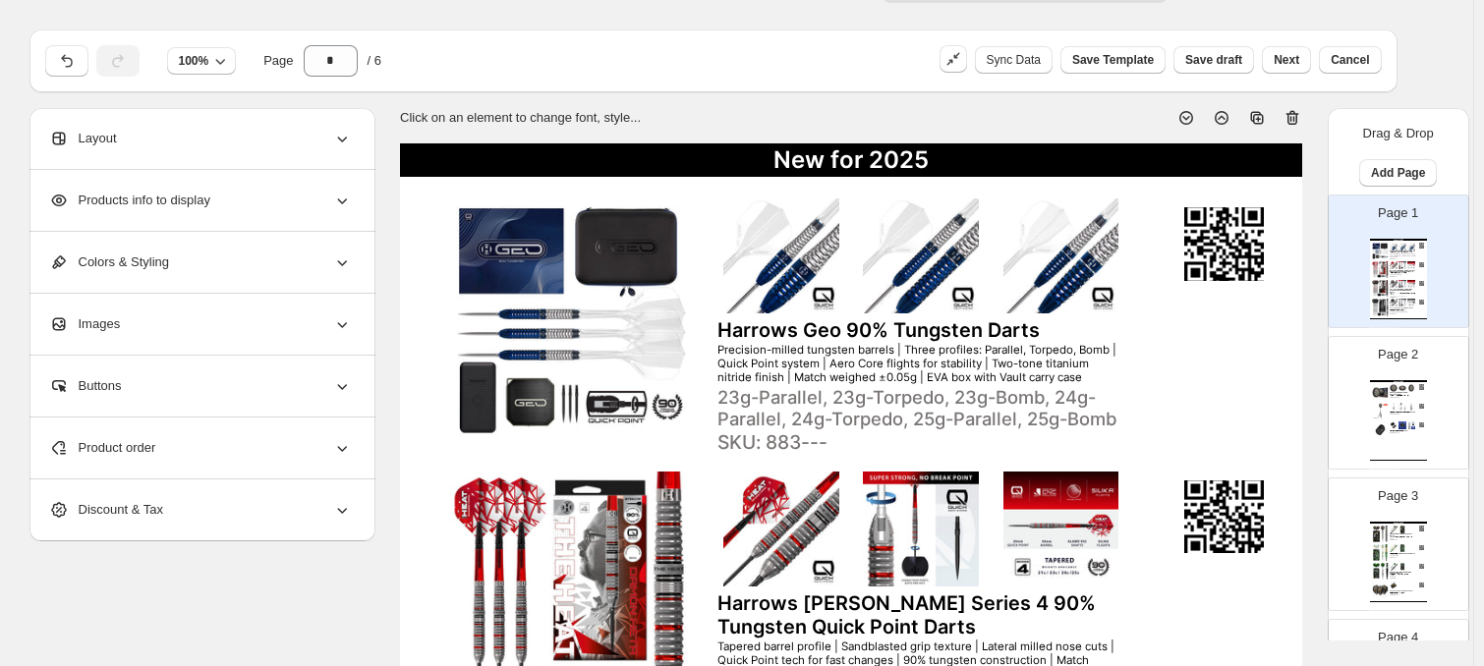
scroll to position [0, 0]
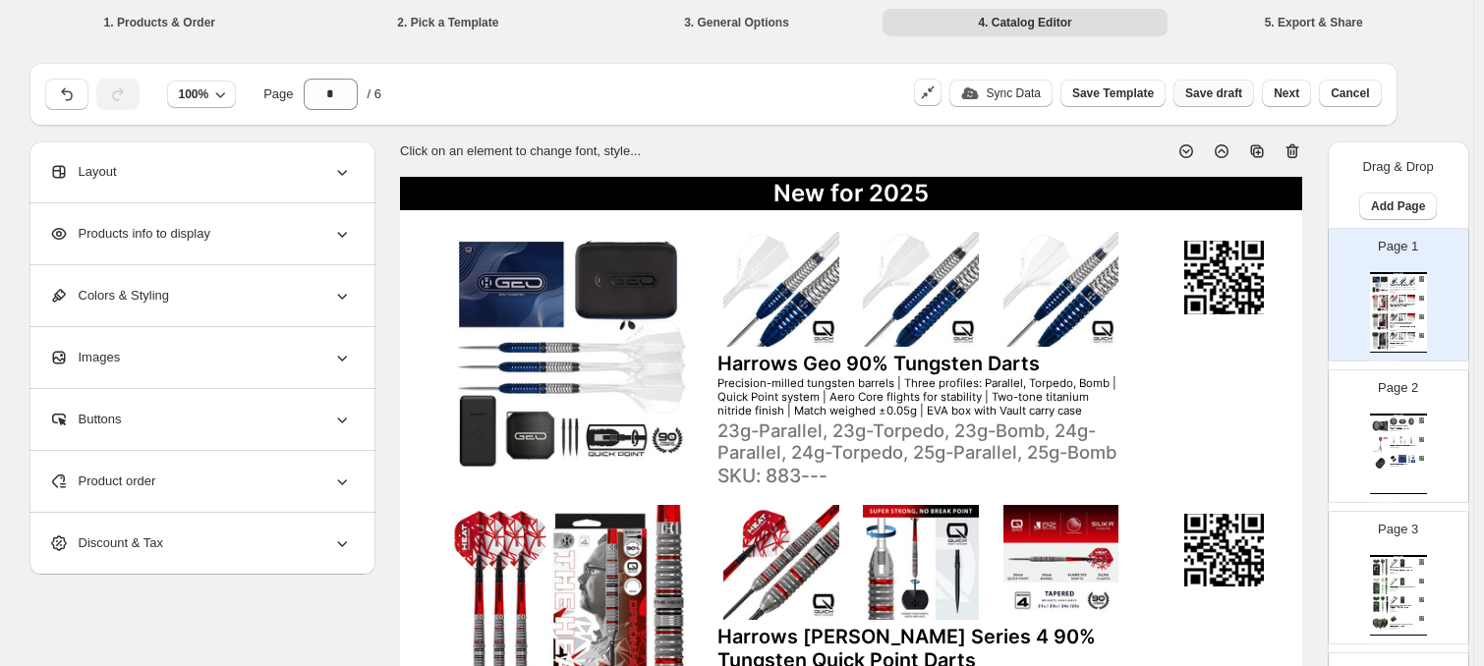
click at [1219, 89] on span "Save draft" at bounding box center [1214, 94] width 57 height 16
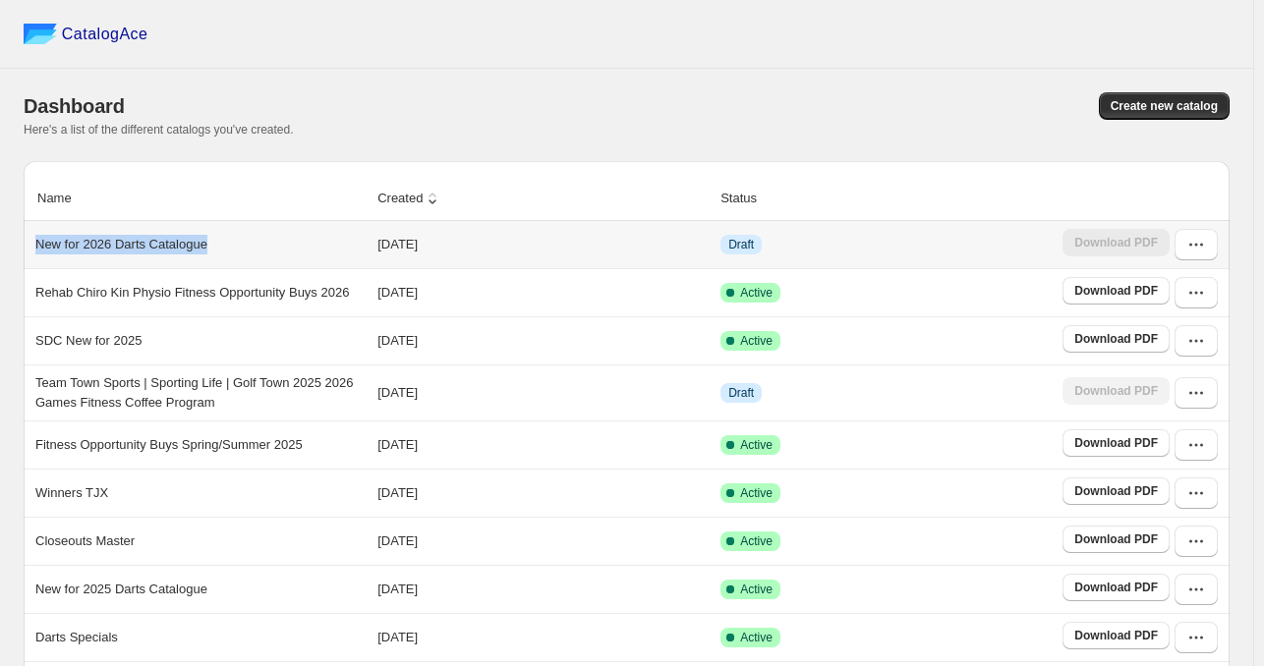
drag, startPoint x: 217, startPoint y: 243, endPoint x: 32, endPoint y: 243, distance: 184.8
click at [32, 243] on div "New for 2026 Darts Catalogue" at bounding box center [197, 241] width 338 height 28
copy p "New for 2026 Darts Catalogue"
click at [1206, 251] on icon "button" at bounding box center [1196, 245] width 20 height 20
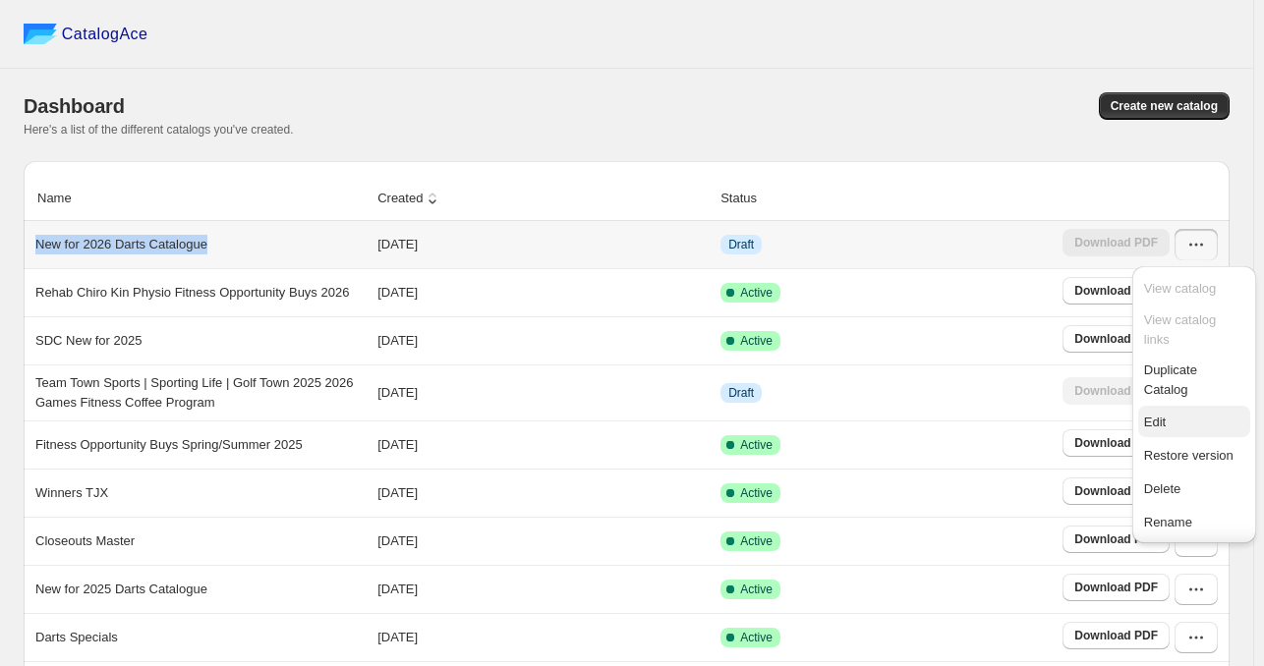
click at [1172, 422] on span "Edit" at bounding box center [1194, 423] width 100 height 20
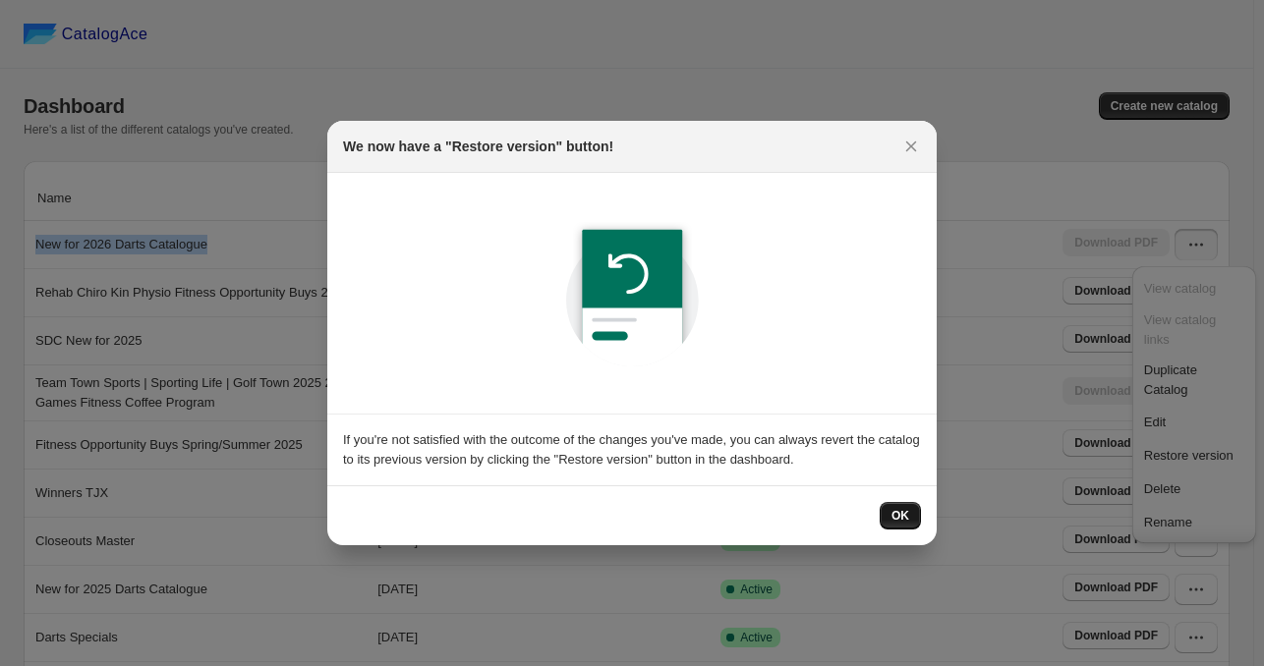
click at [907, 510] on span "OK" at bounding box center [901, 516] width 18 height 16
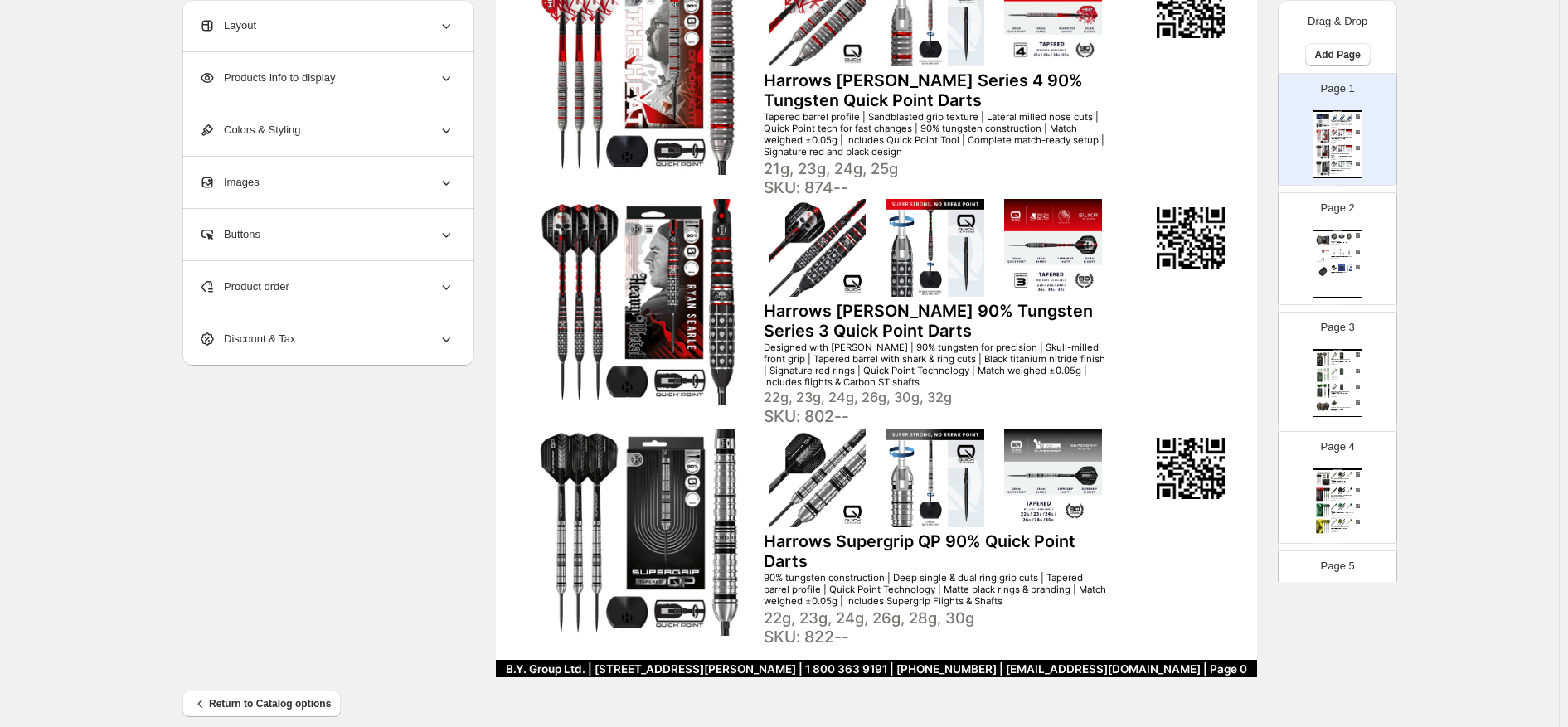
scroll to position [475, 0]
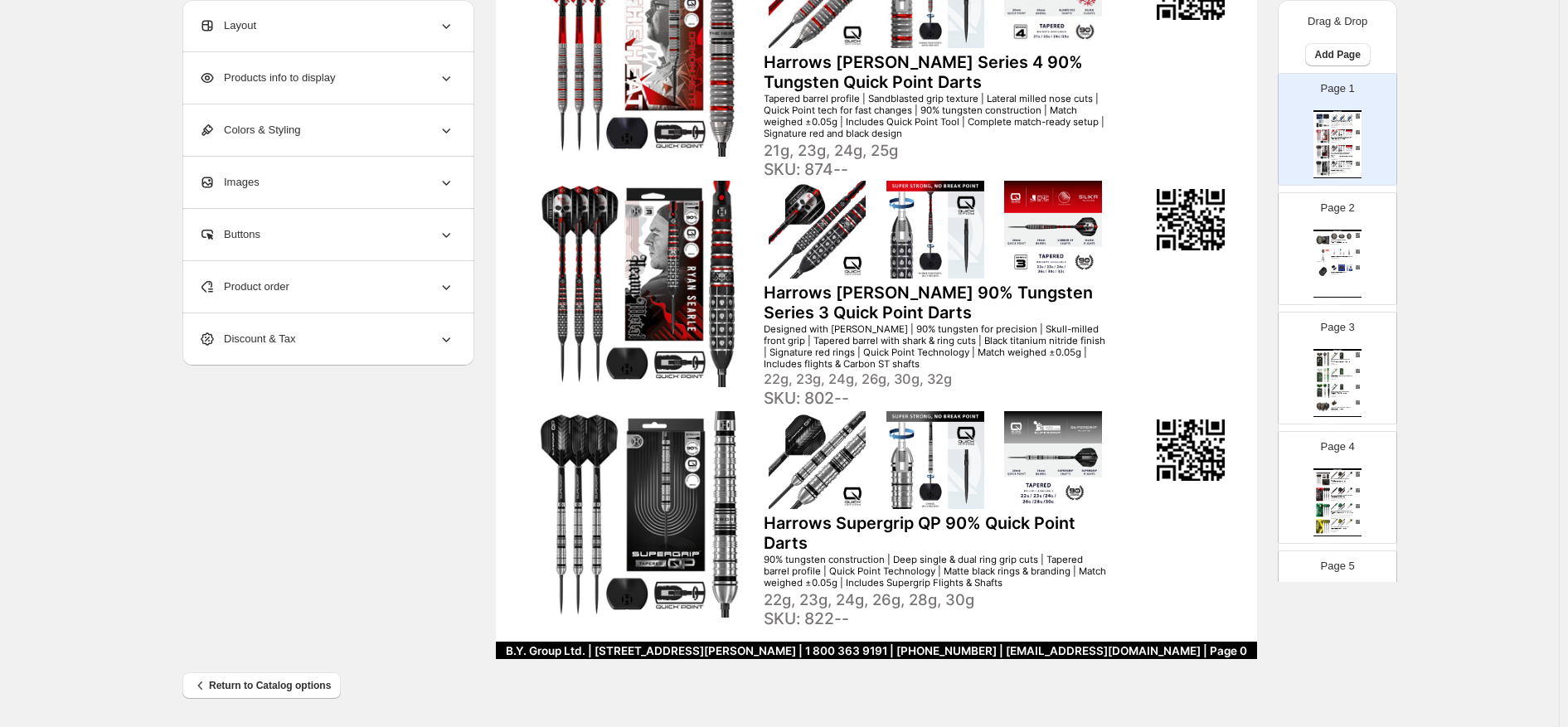
click at [1065, 244] on div "Tournament-grade sisal dartboard with ultra-thin RAZR-Wire spider | Staple-free…" at bounding box center [1342, 243] width 22 height 1
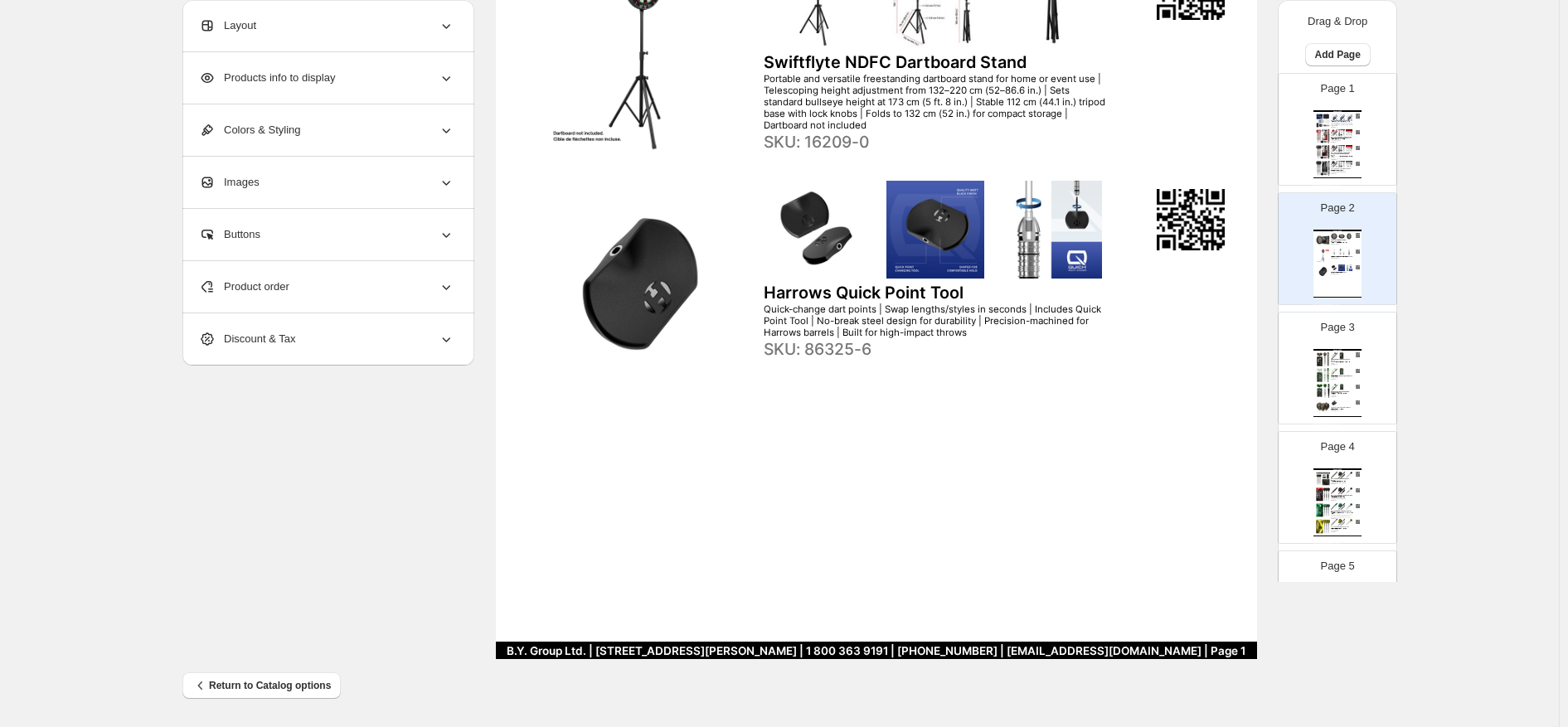
click at [1065, 368] on img at bounding box center [1334, 371] width 7 height 7
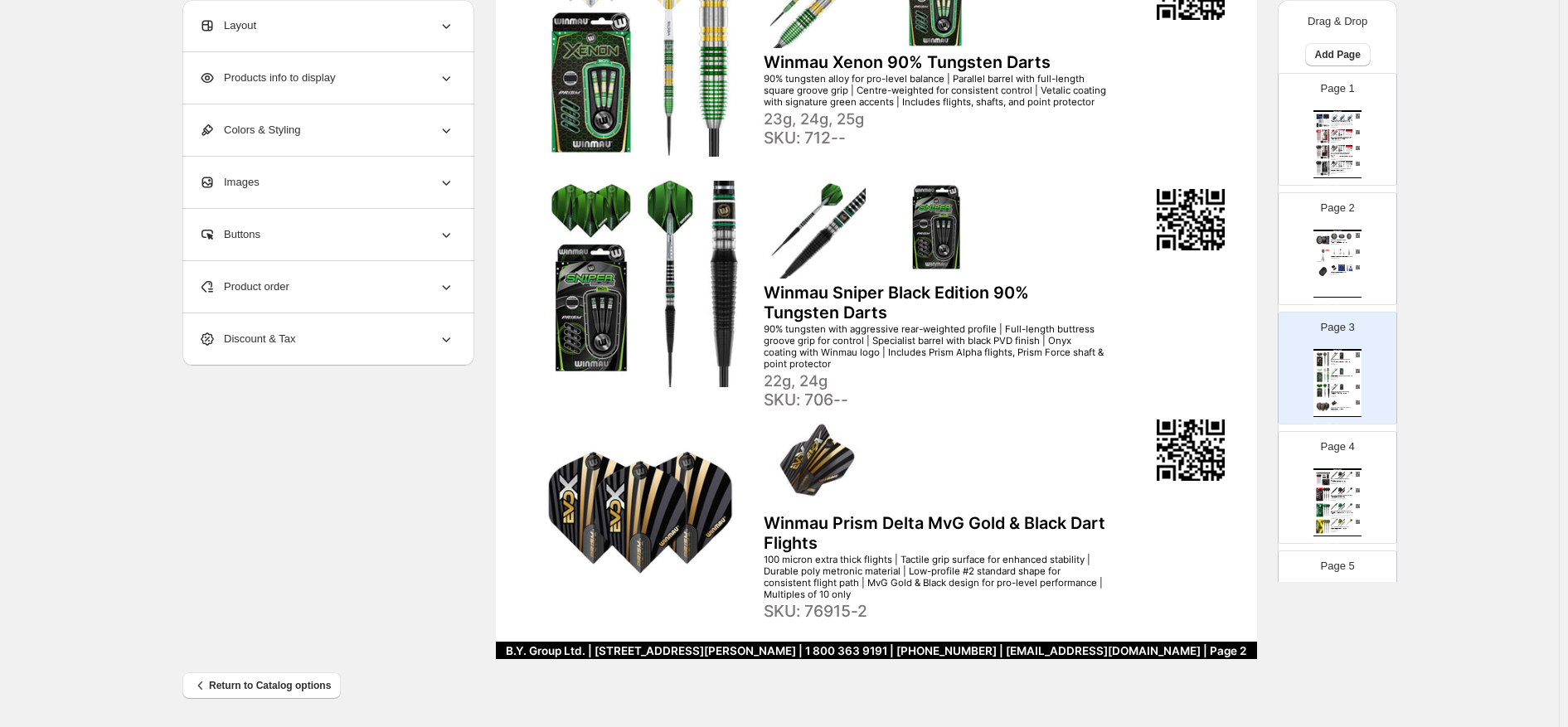
click at [1065, 257] on div "Portable and versatile freestanding dartboard stand for home or event use | Tel…" at bounding box center [1342, 257] width 22 height 1
type input "*"
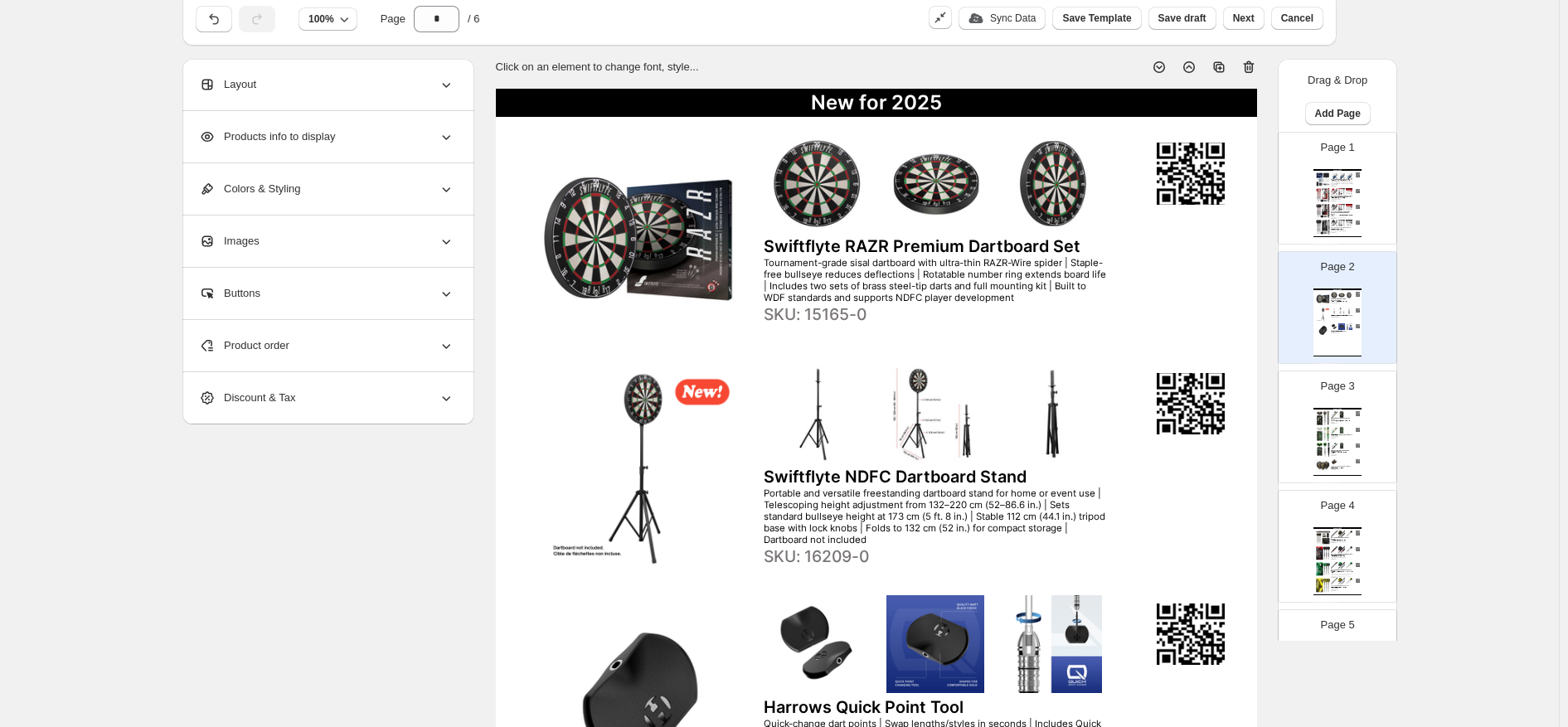
scroll to position [268, 0]
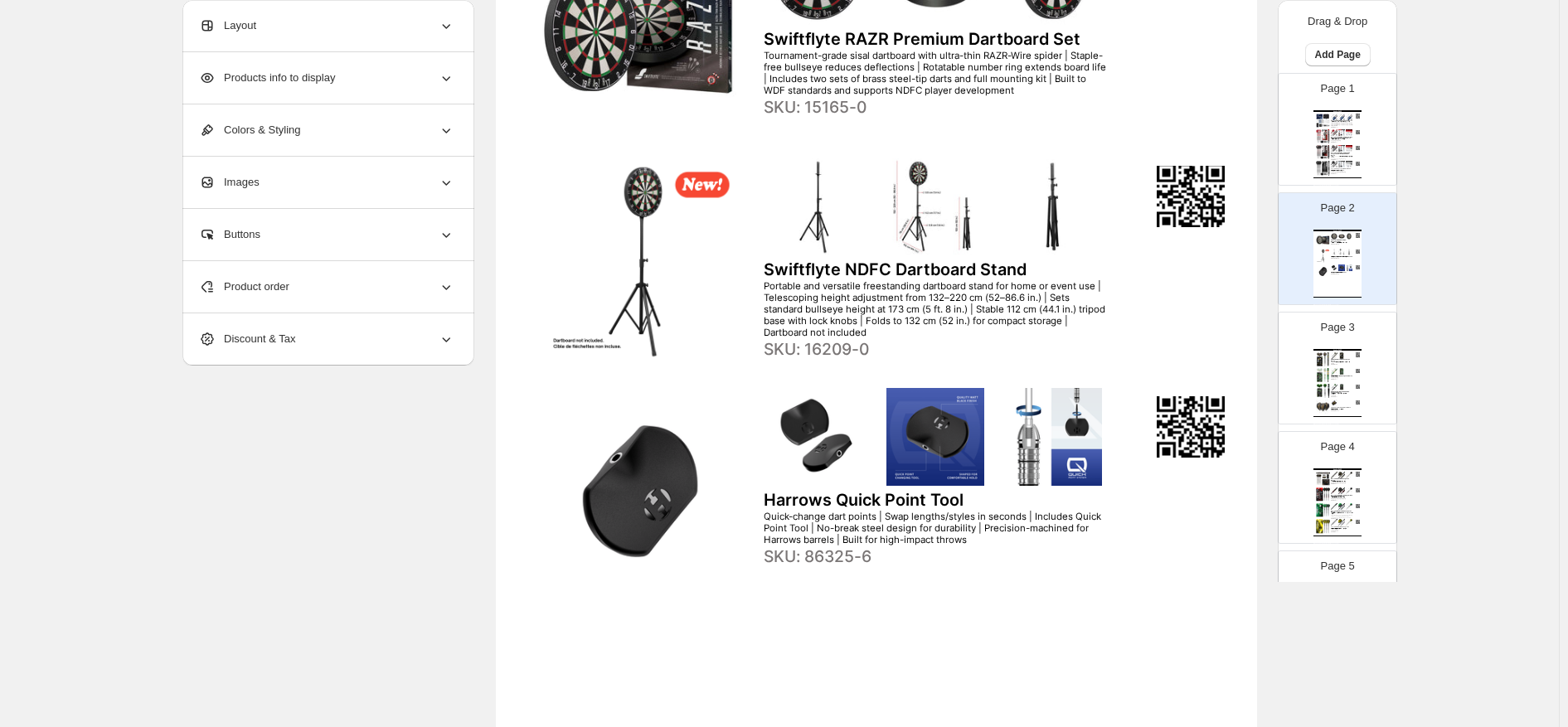
click at [675, 452] on img at bounding box center [639, 491] width 225 height 206
select select "**********"
select select "*******"
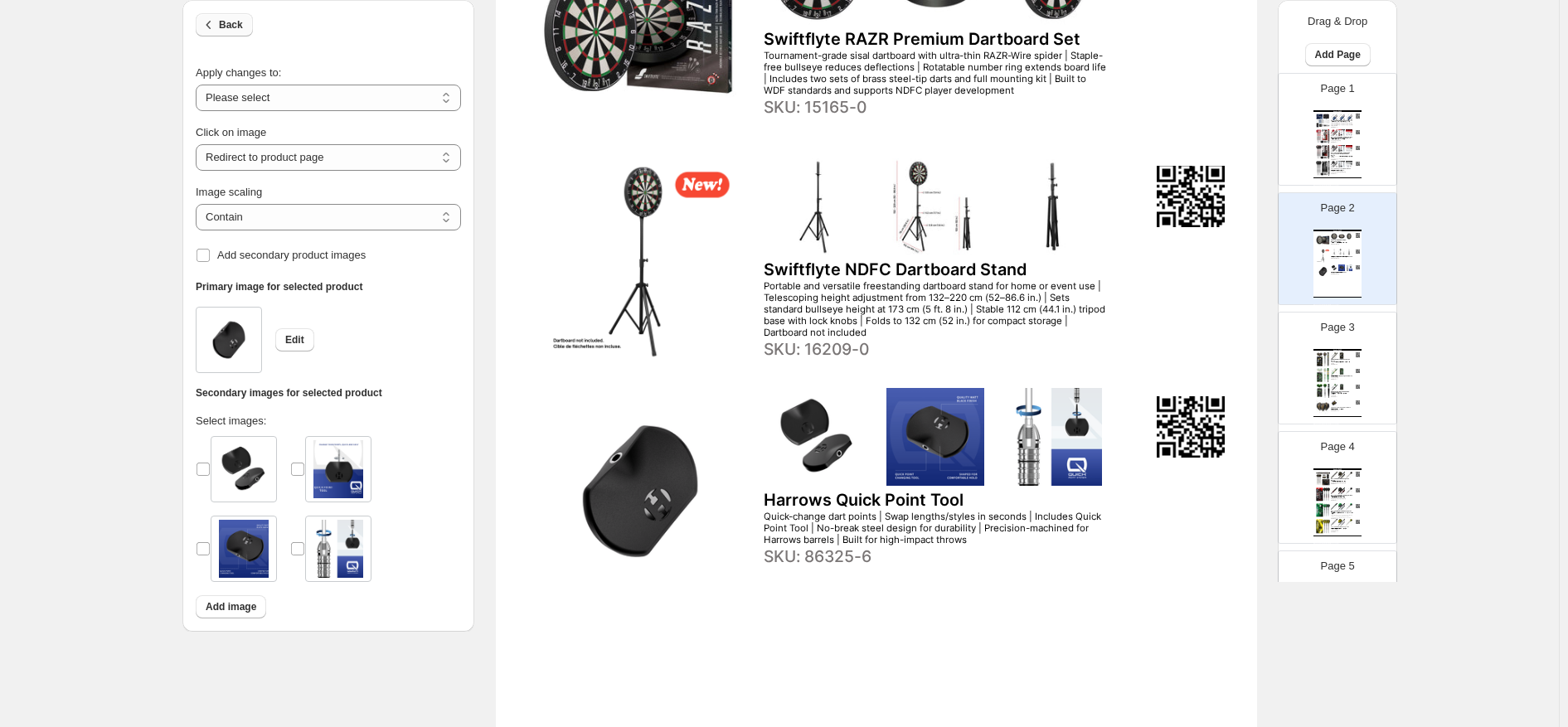
click at [215, 20] on icon "button" at bounding box center [209, 25] width 17 height 17
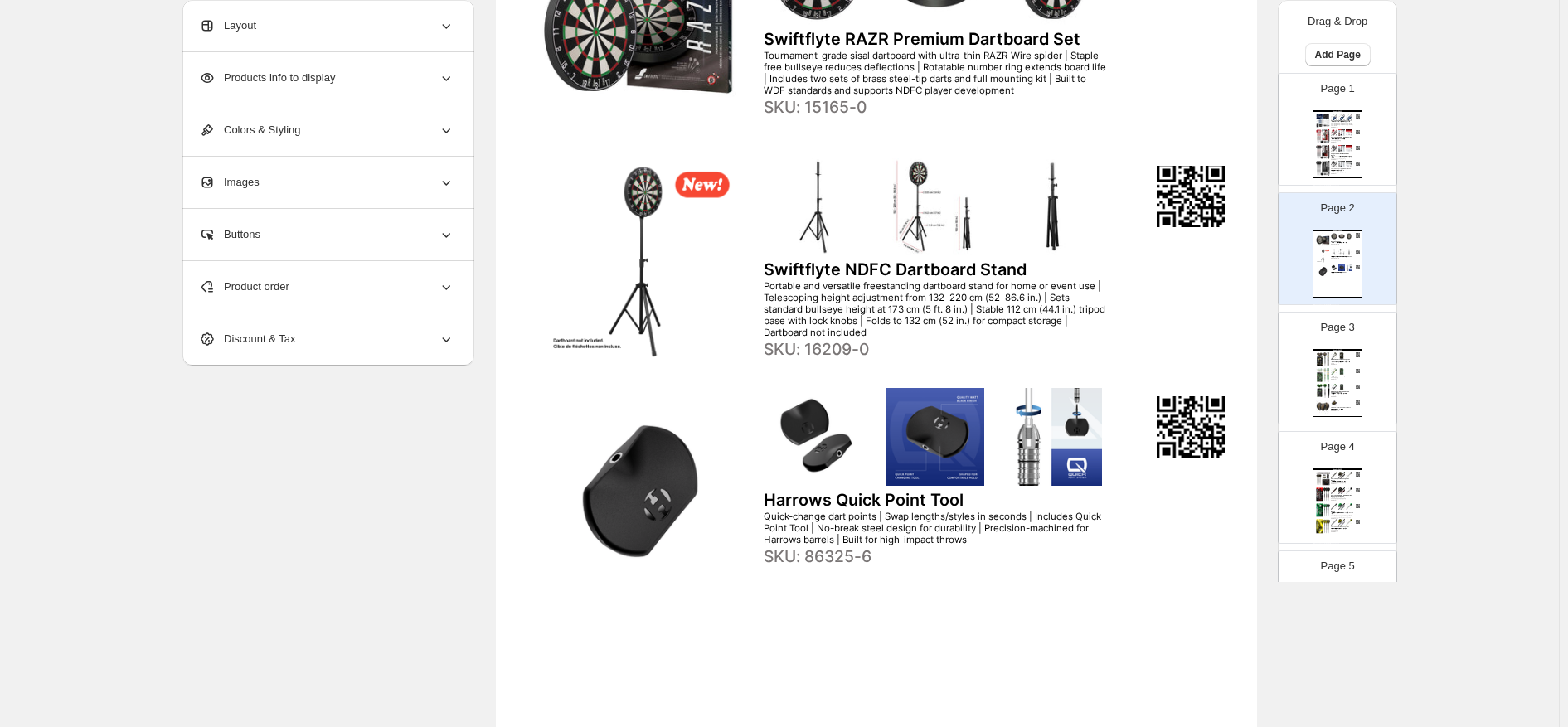
click at [286, 284] on span "Product order" at bounding box center [244, 287] width 90 height 17
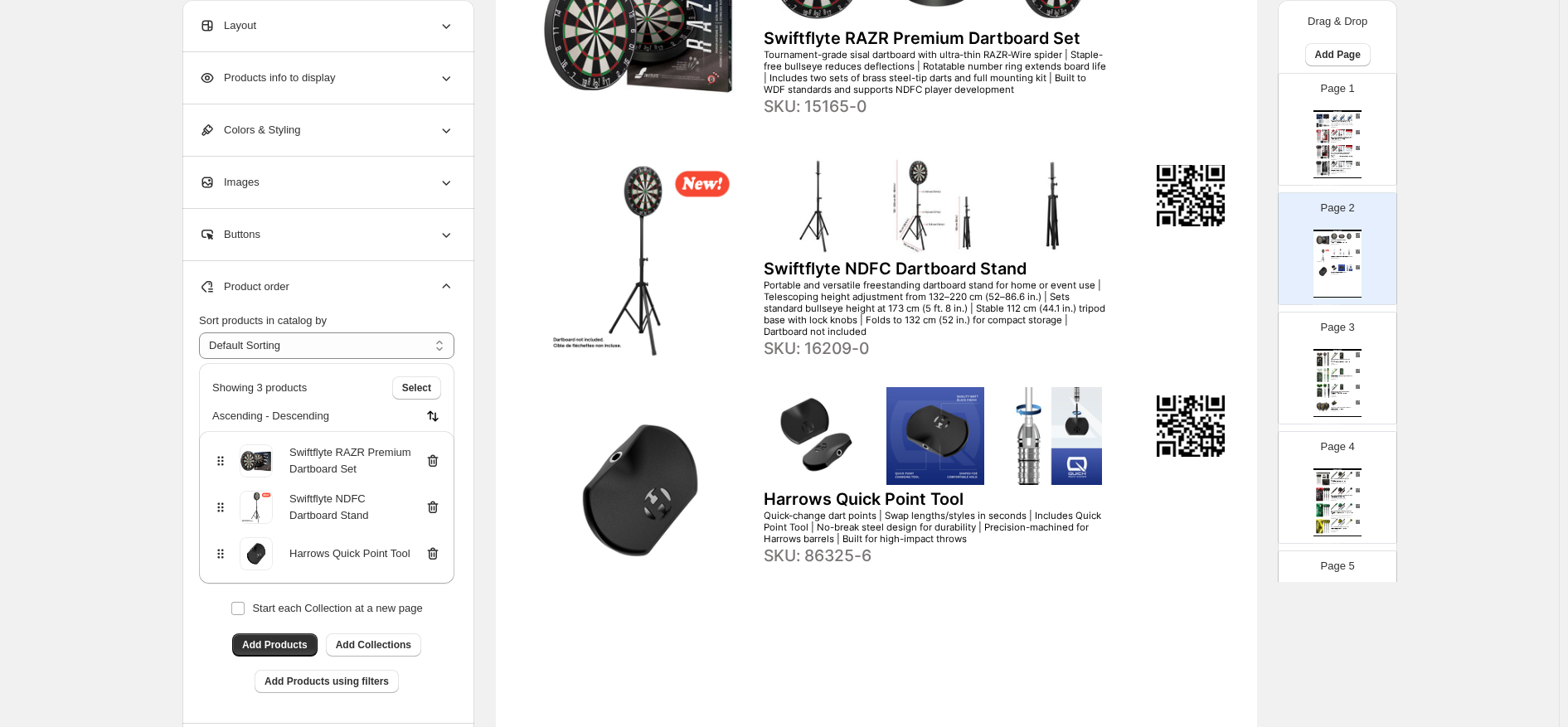
scroll to position [270, 0]
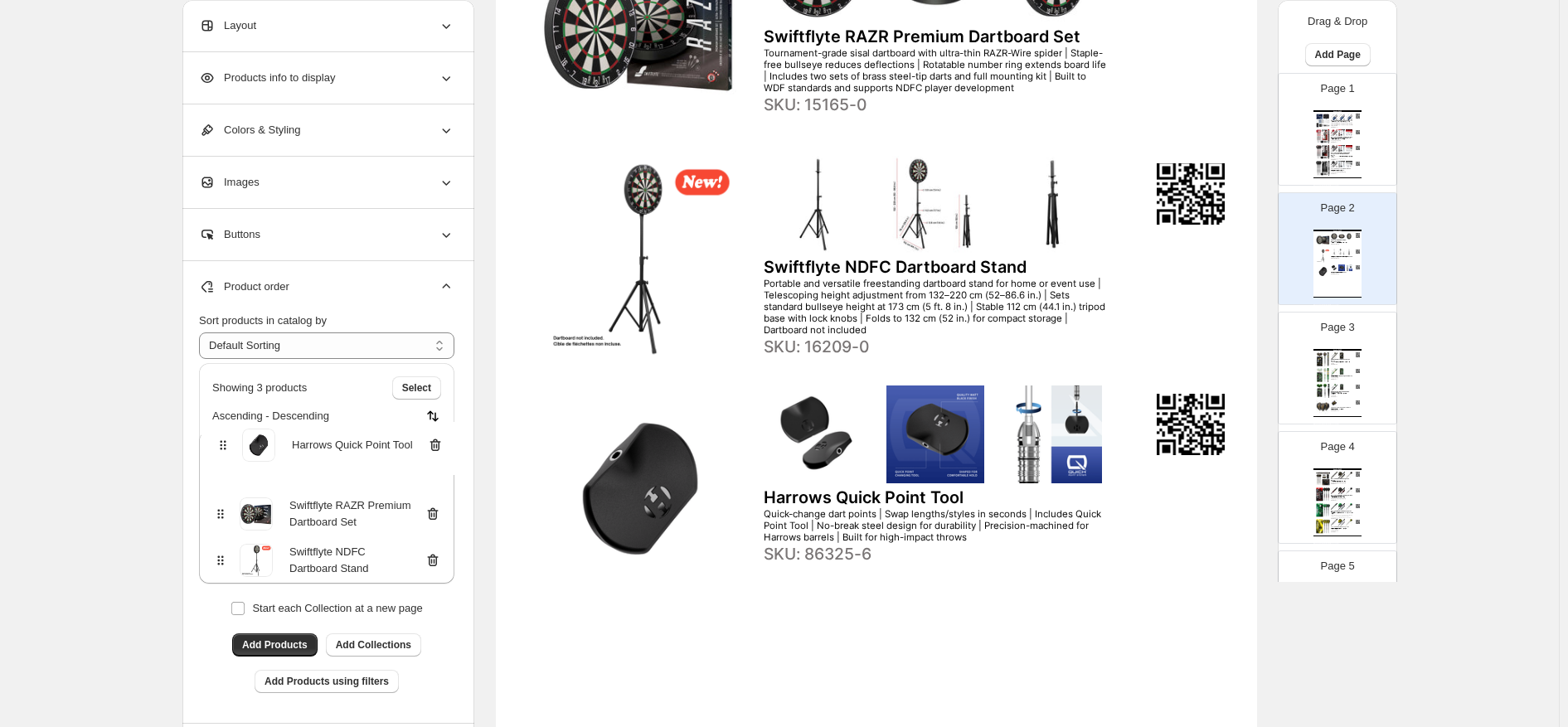
drag, startPoint x: 224, startPoint y: 558, endPoint x: 222, endPoint y: 444, distance: 114.0
click at [222, 444] on div "Swiftflyte RAZR Premium Dartboard Set Swiftflyte NDFC Dartboard Stand Harrows Q…" at bounding box center [326, 507] width 256 height 153
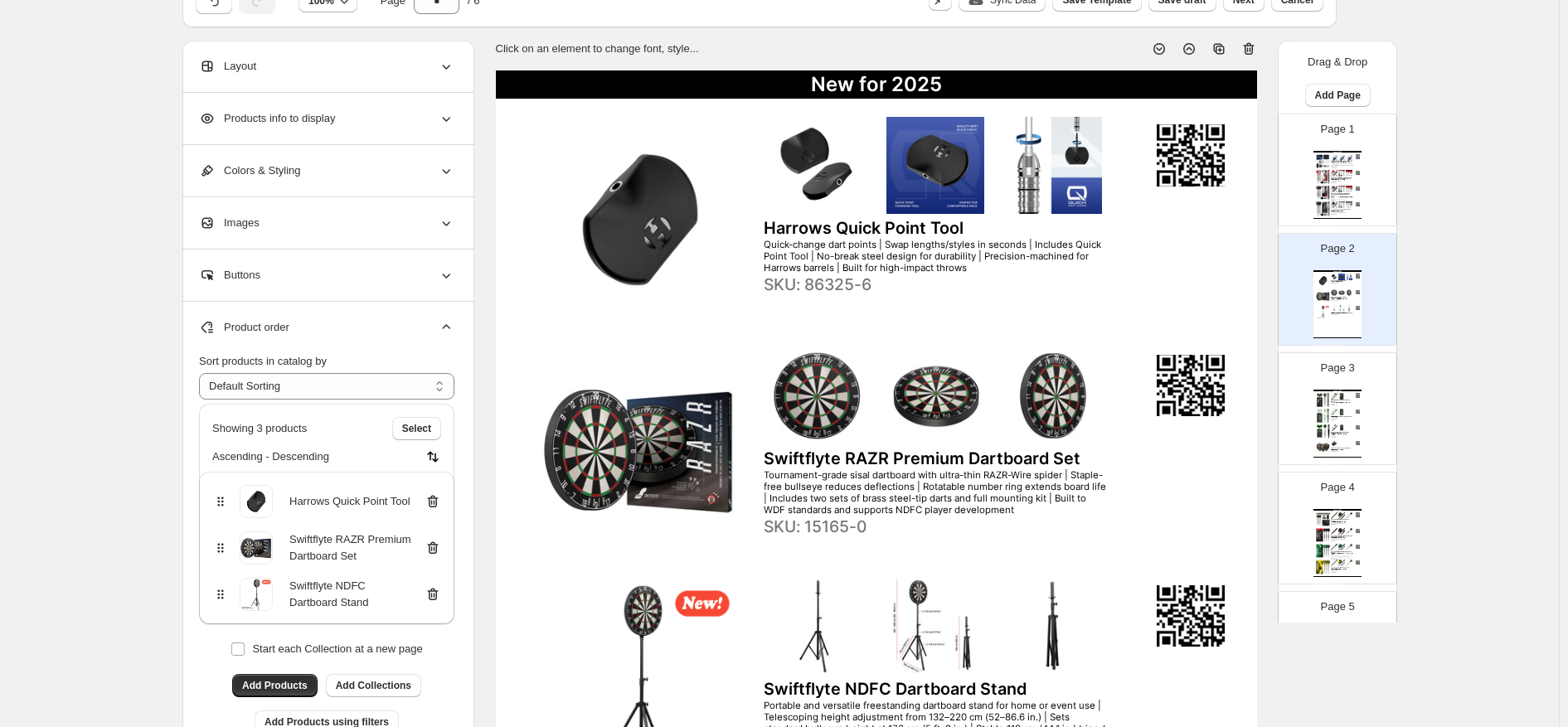
scroll to position [0, 0]
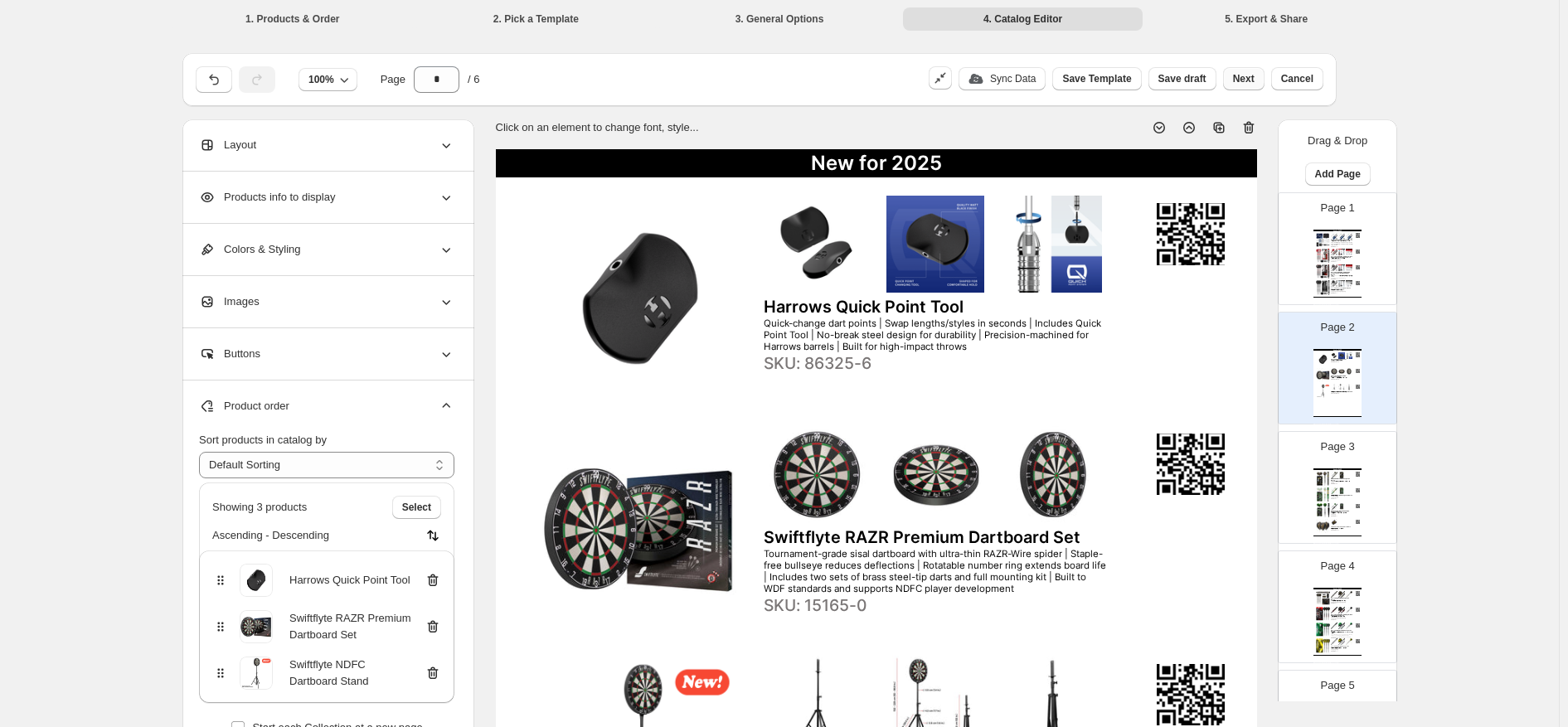
click at [1065, 83] on span "Next" at bounding box center [1244, 79] width 22 height 13
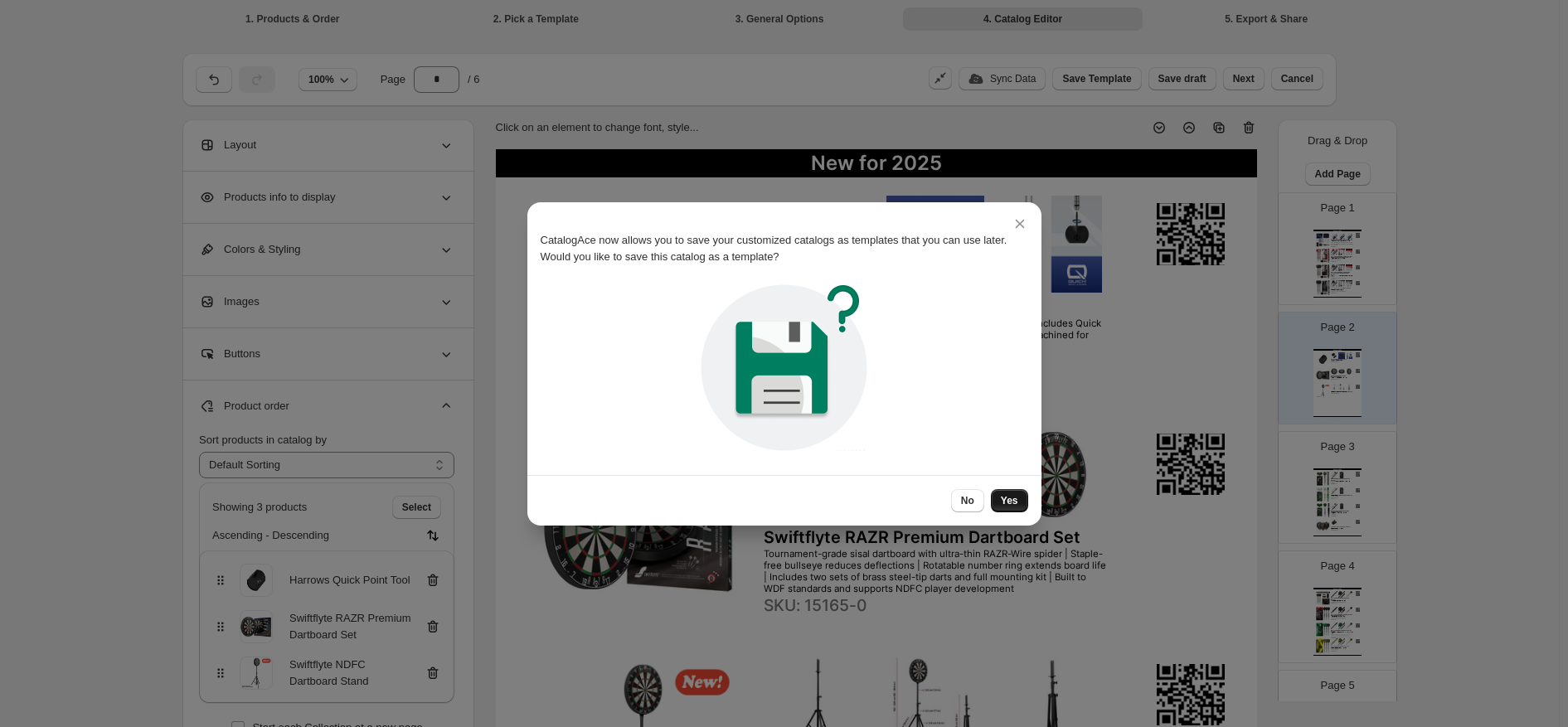
click at [1016, 498] on span "Yes" at bounding box center [1009, 501] width 18 height 13
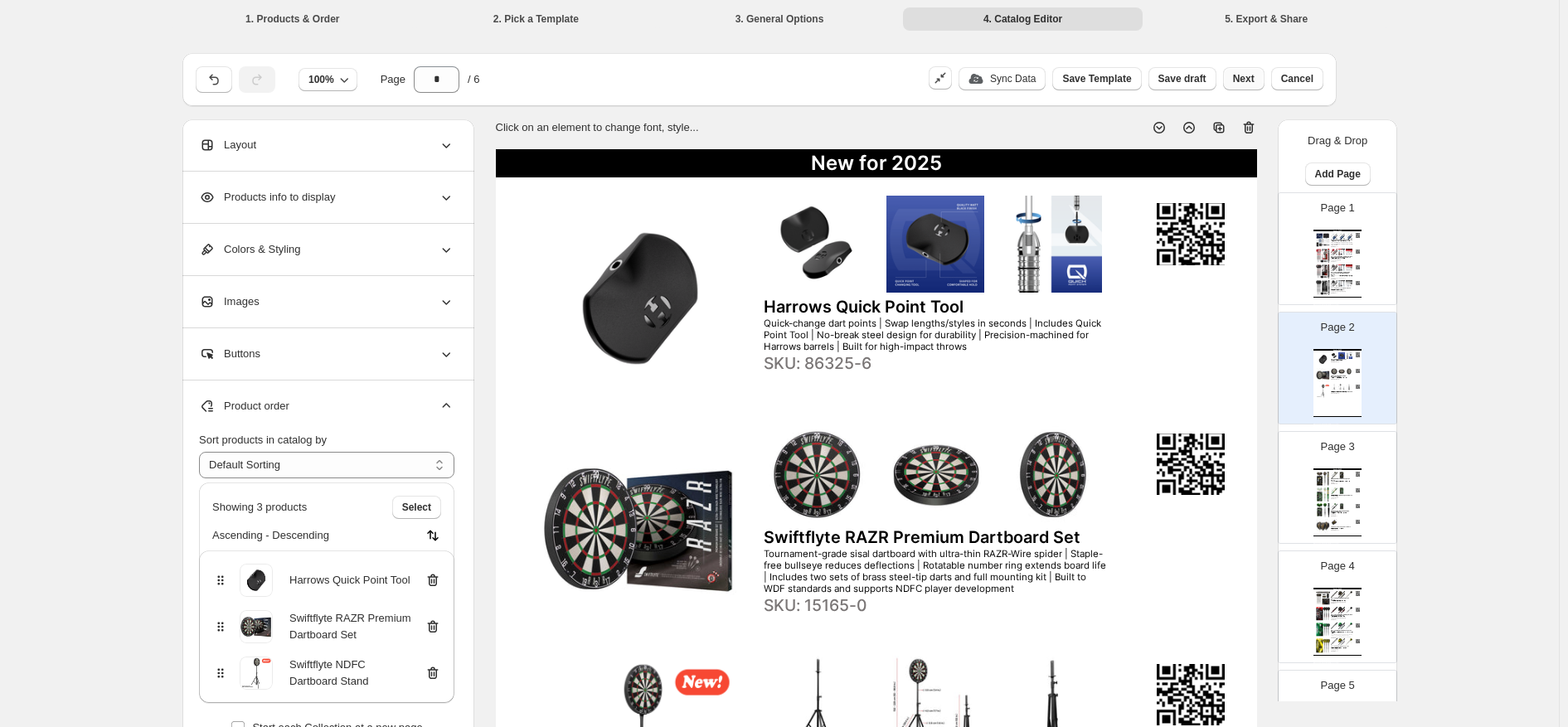
click at [1065, 78] on span "Next" at bounding box center [1244, 79] width 22 height 13
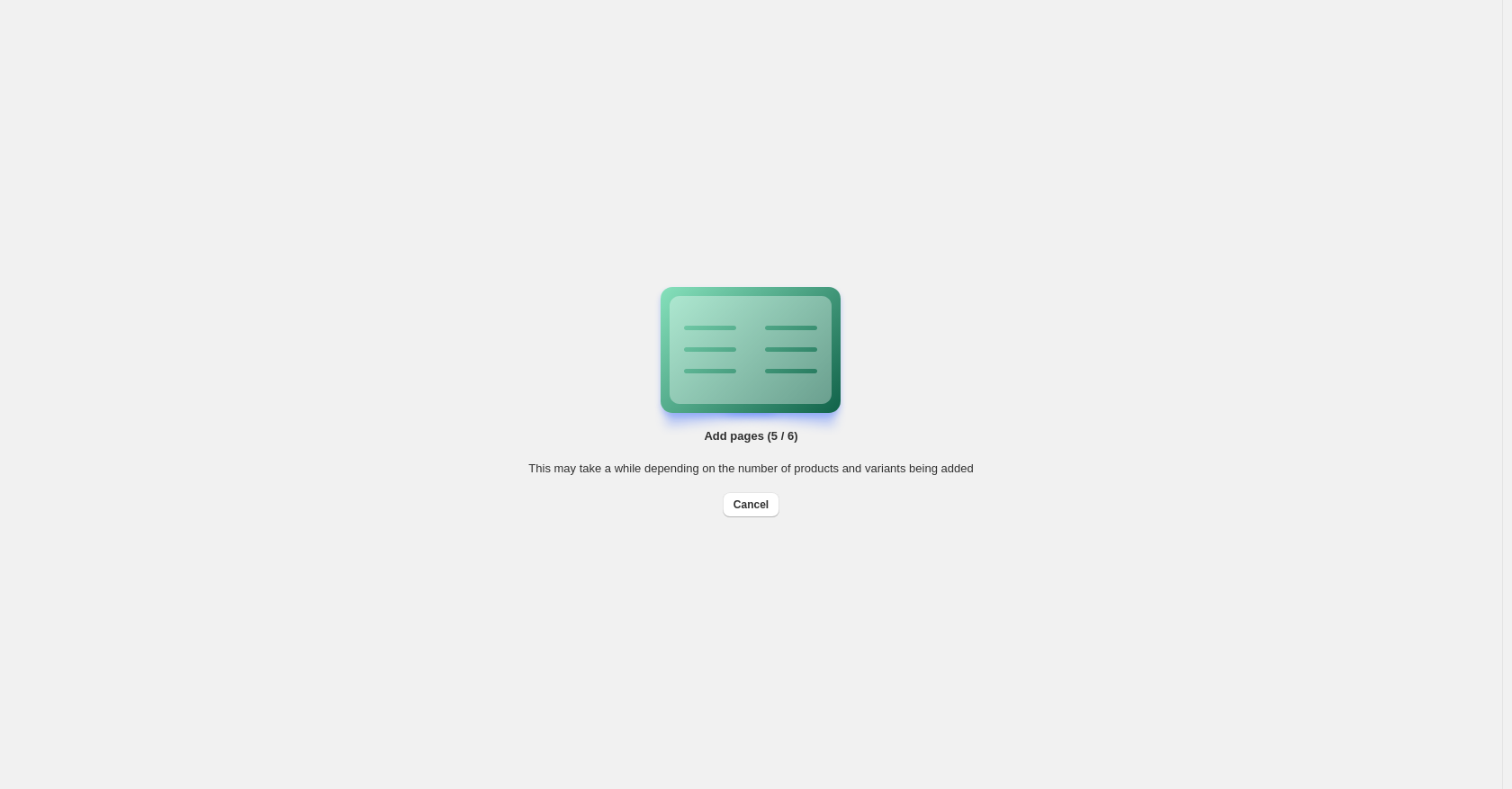
click at [362, 436] on div "Add pages (5 / 6) This may take a while depending on the number of products and…" at bounding box center [751, 394] width 1503 height 789
click at [816, 304] on icon at bounding box center [791, 350] width 81 height 108
click at [293, 230] on div "Add pages (5 / 6) This may take a while depending on the number of products and…" at bounding box center [751, 394] width 1503 height 789
click at [755, 502] on span "Cancel" at bounding box center [751, 505] width 35 height 15
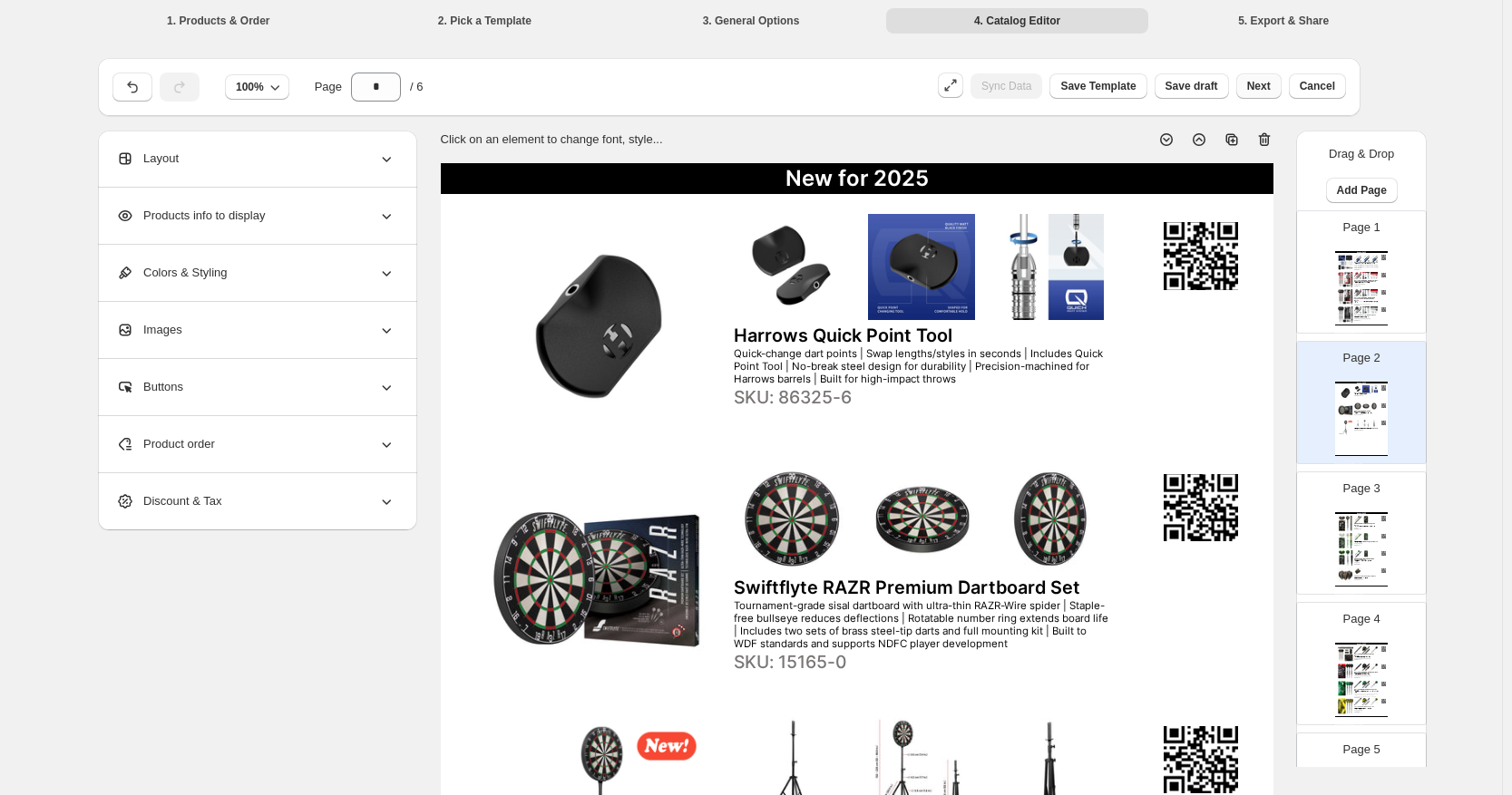
click at [1165, 82] on span "Next" at bounding box center [1259, 87] width 24 height 15
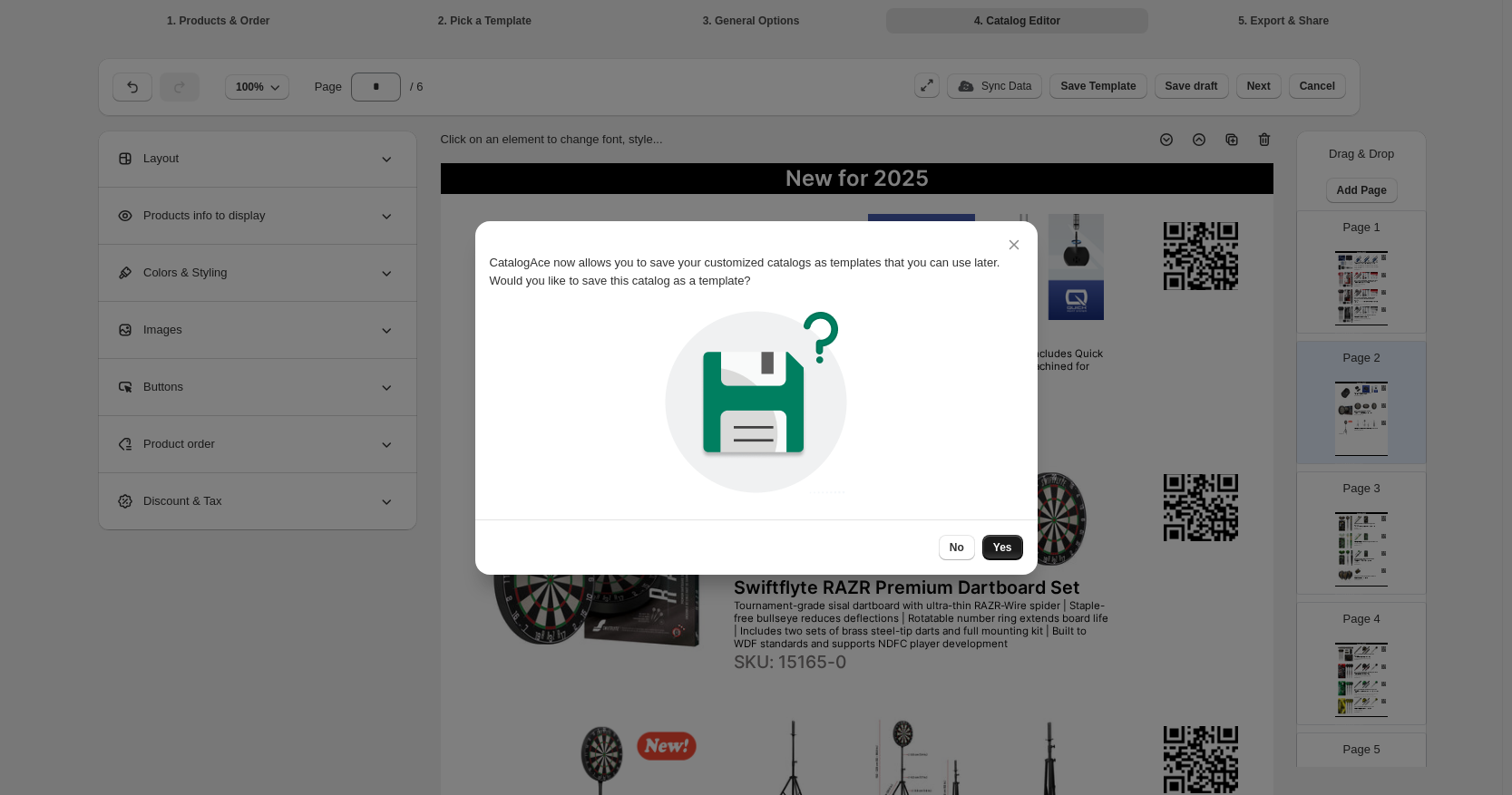
click at [1015, 538] on button "Yes" at bounding box center [1003, 548] width 41 height 26
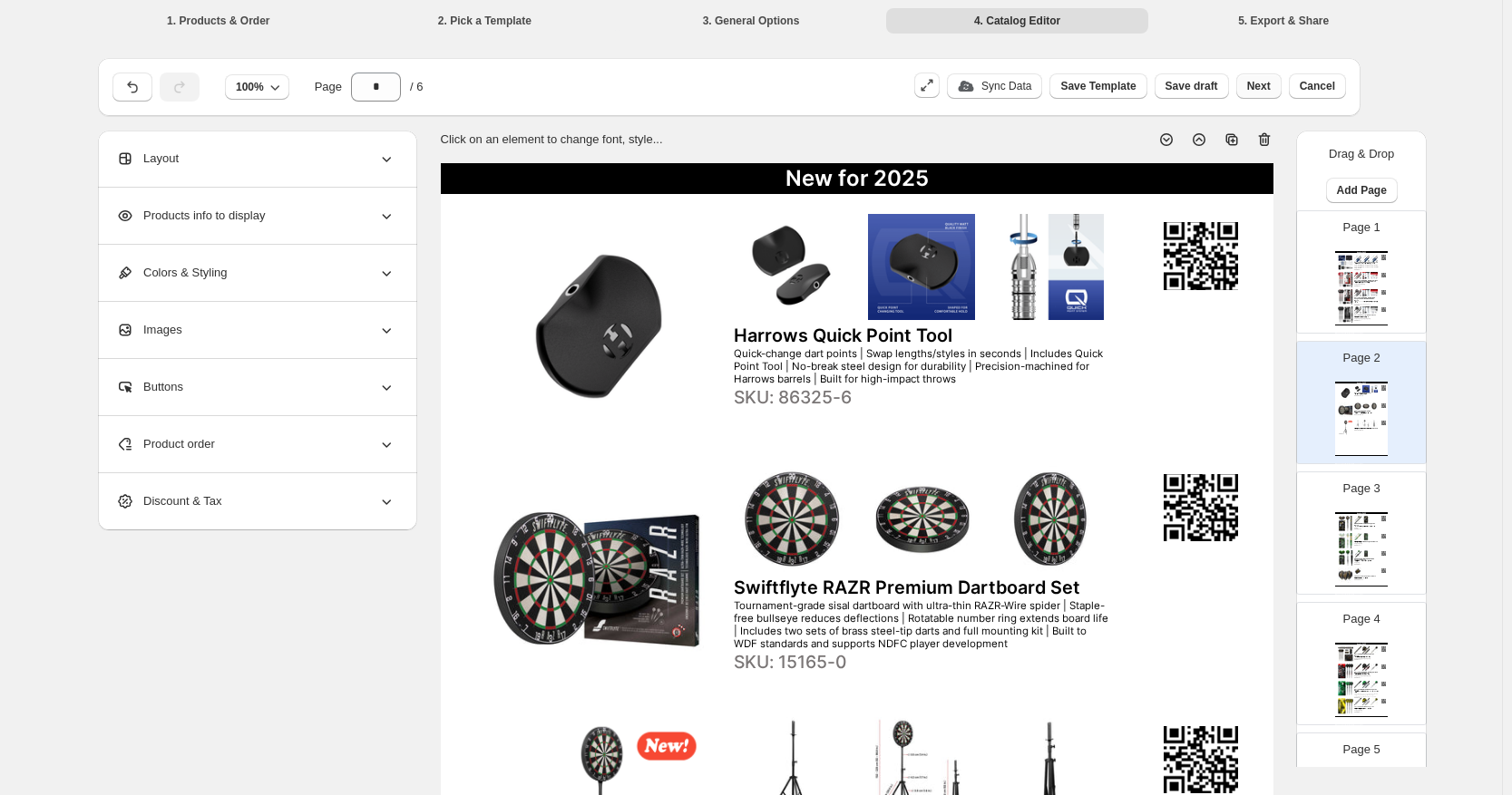
click at [1165, 89] on span "Next" at bounding box center [1259, 87] width 24 height 15
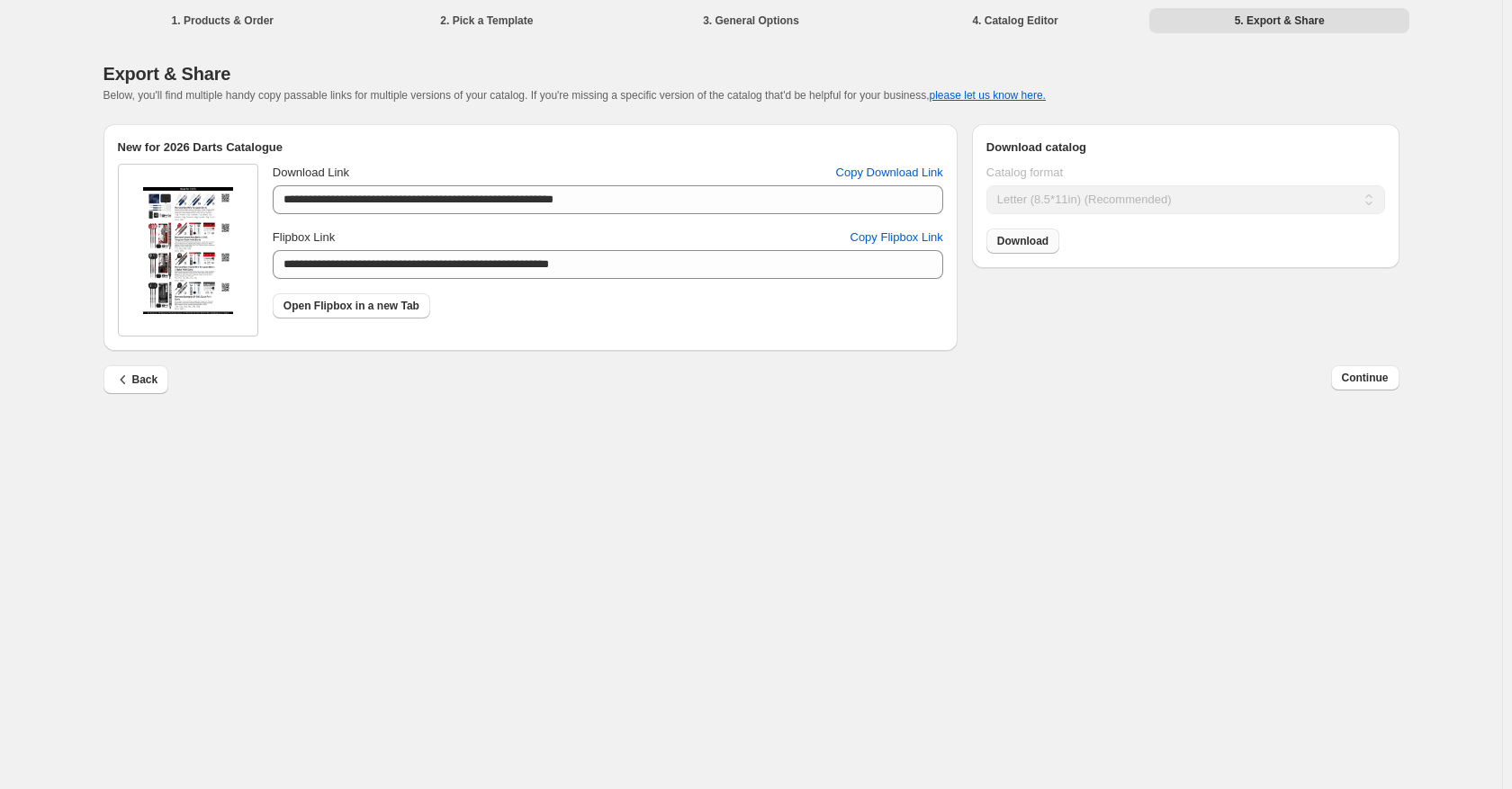
click at [1019, 244] on span "Download" at bounding box center [1023, 242] width 51 height 15
